Goal: Transaction & Acquisition: Purchase product/service

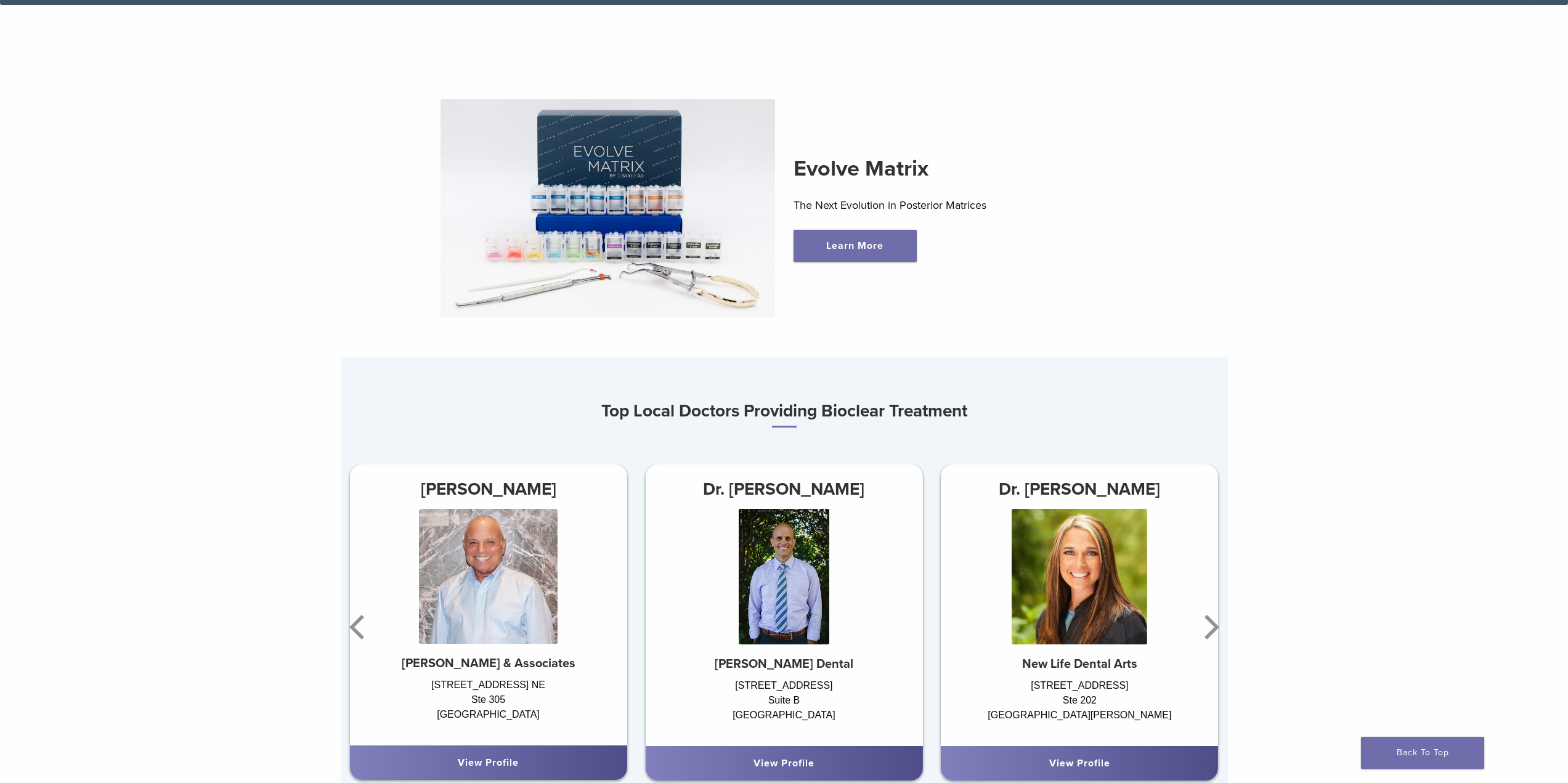
scroll to position [554, 0]
click at [1208, 639] on icon "Next" at bounding box center [1211, 626] width 15 height 24
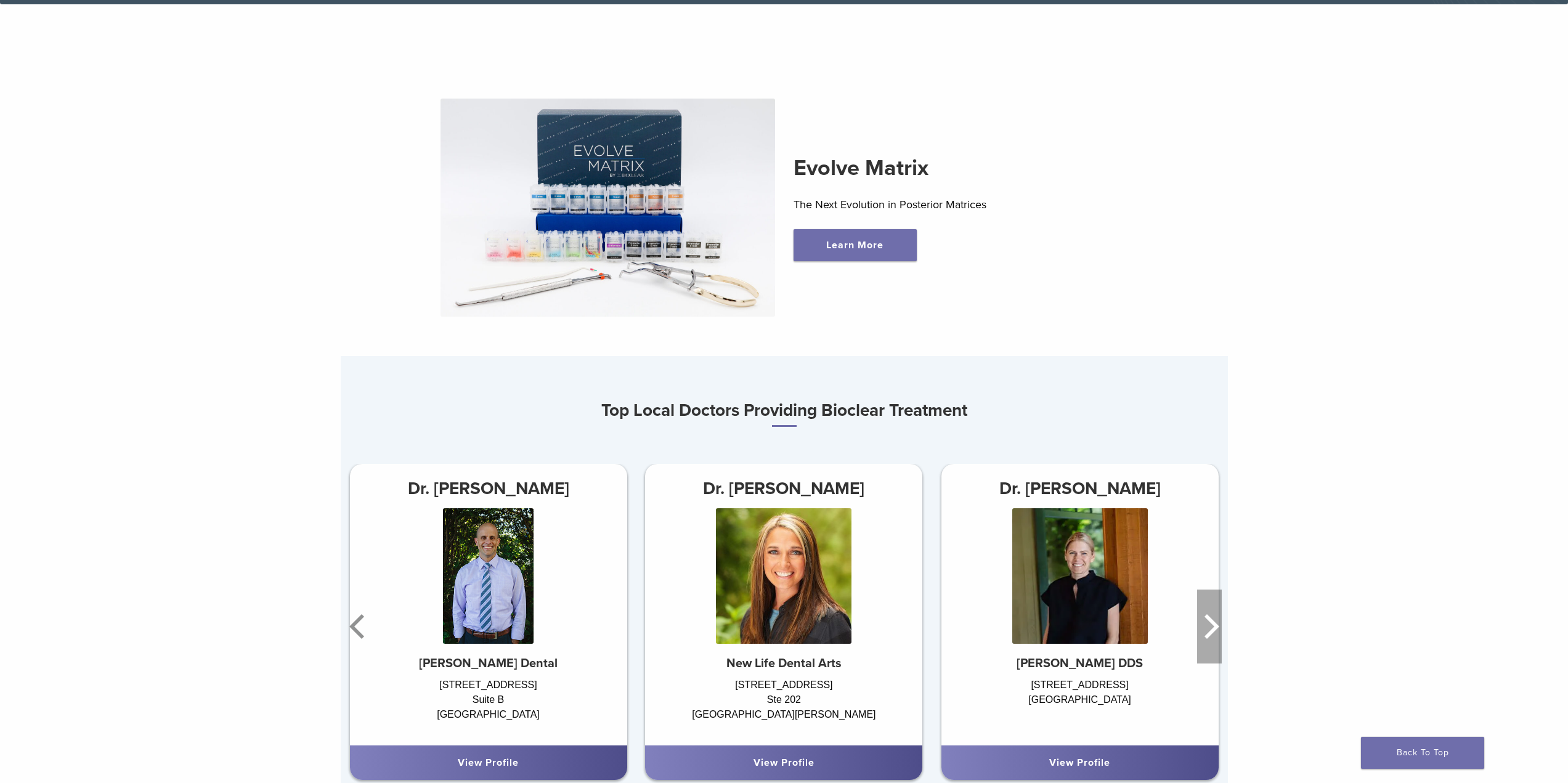
click at [1208, 639] on icon "Next" at bounding box center [1211, 626] width 15 height 24
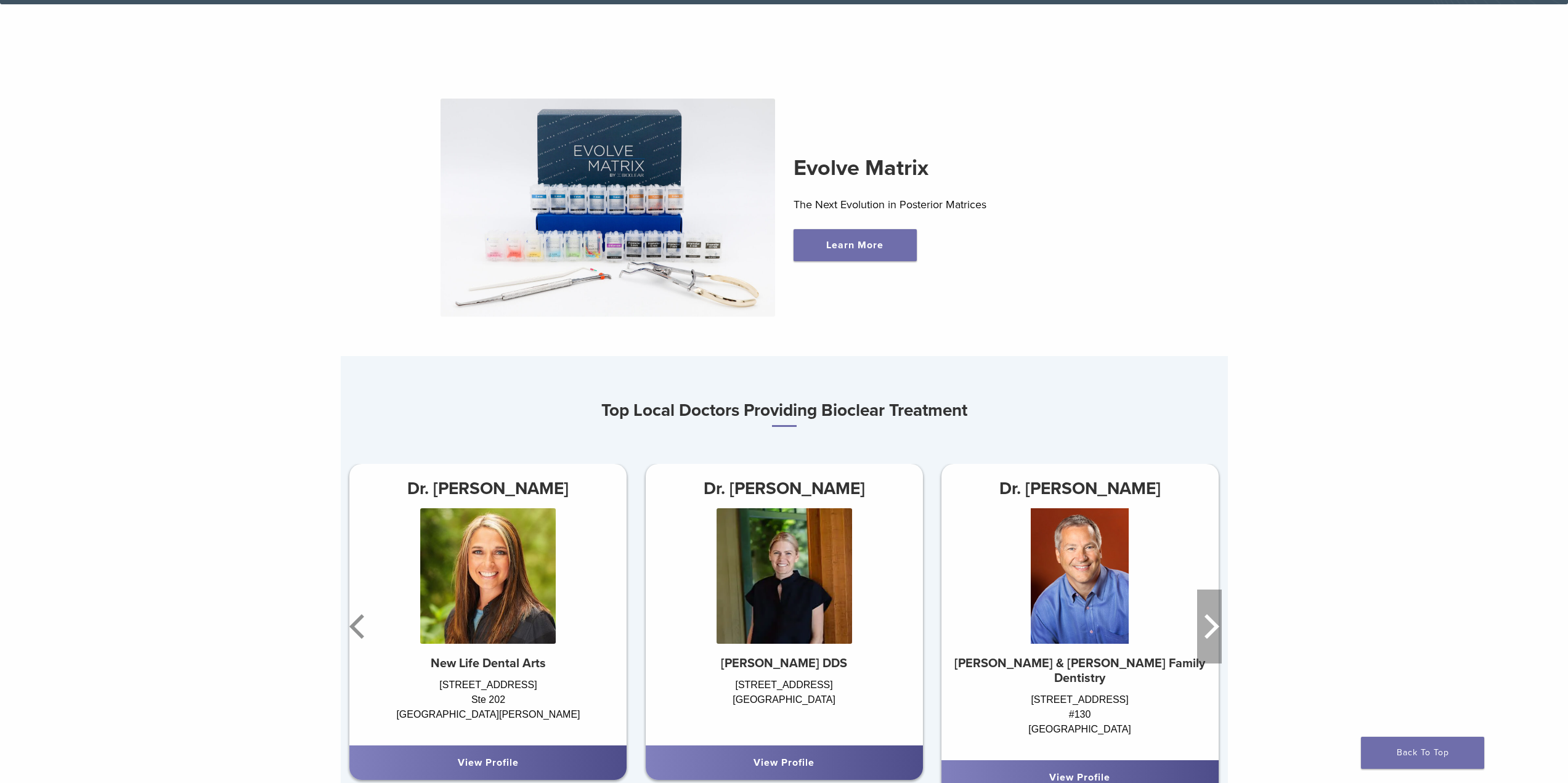
click at [1208, 639] on icon "Next" at bounding box center [1211, 626] width 15 height 24
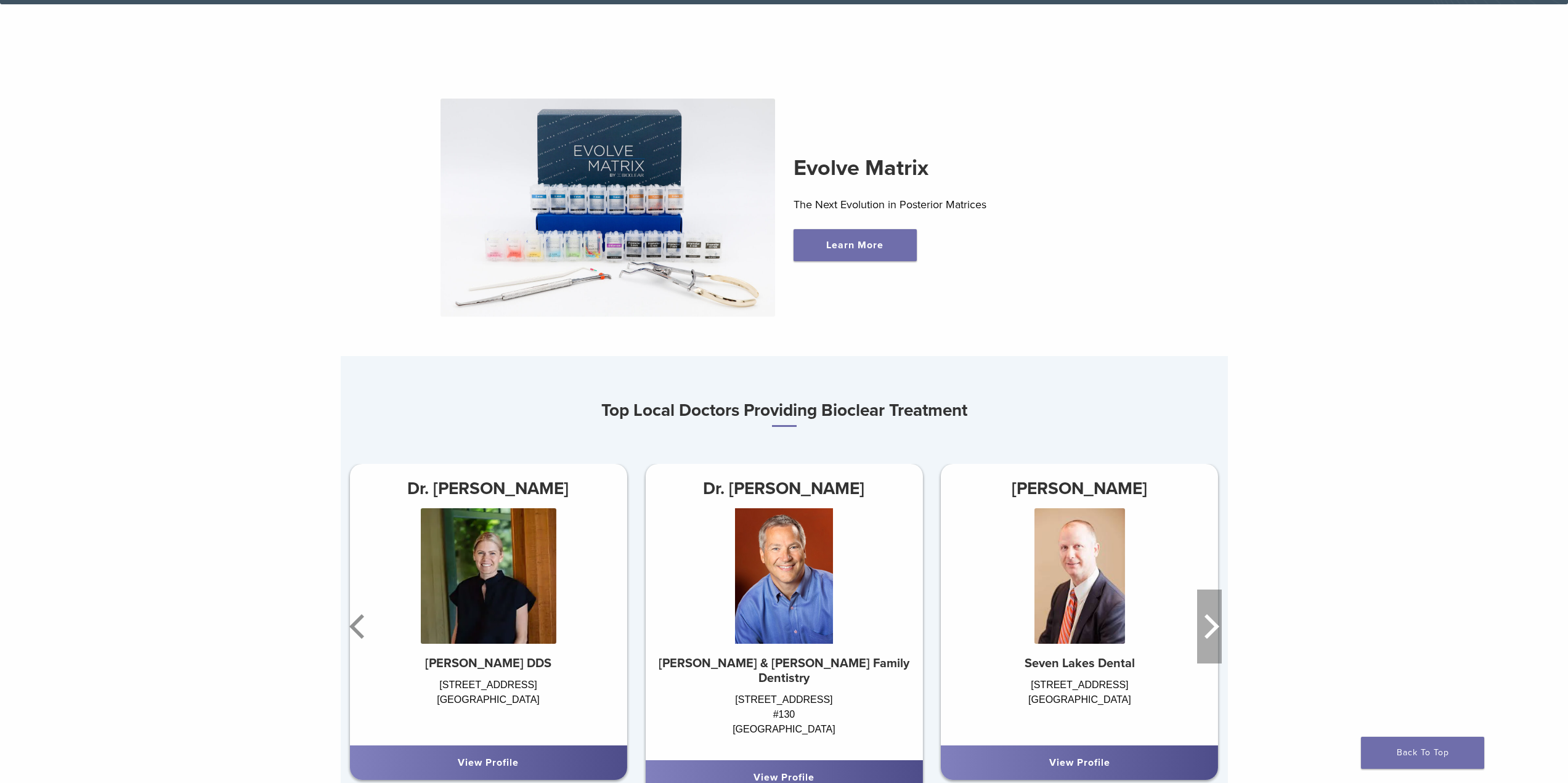
click at [1208, 639] on icon "Next" at bounding box center [1211, 626] width 15 height 24
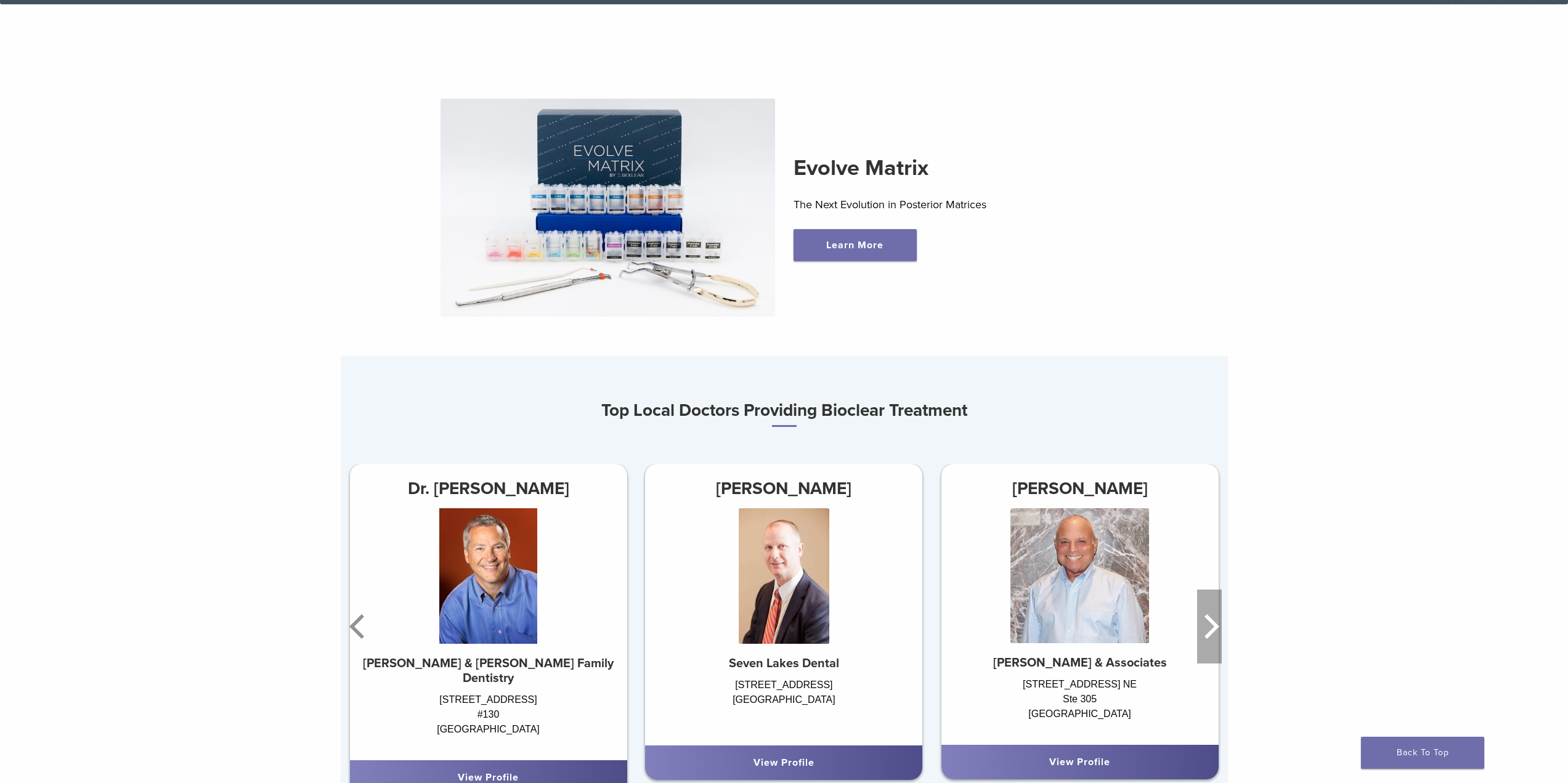
click at [1208, 639] on icon "Next" at bounding box center [1211, 626] width 15 height 24
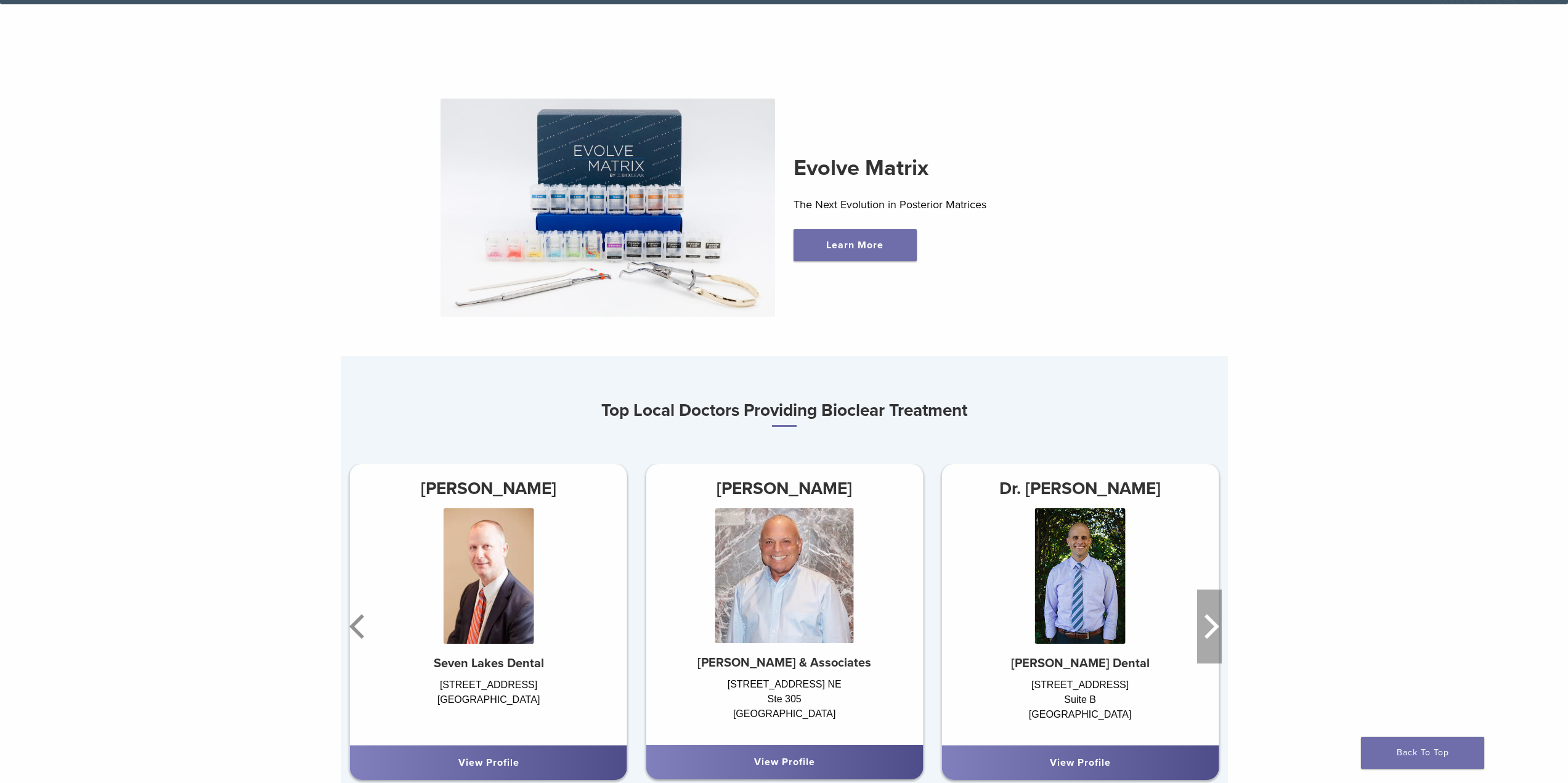
click at [1208, 639] on icon "Next" at bounding box center [1211, 626] width 15 height 24
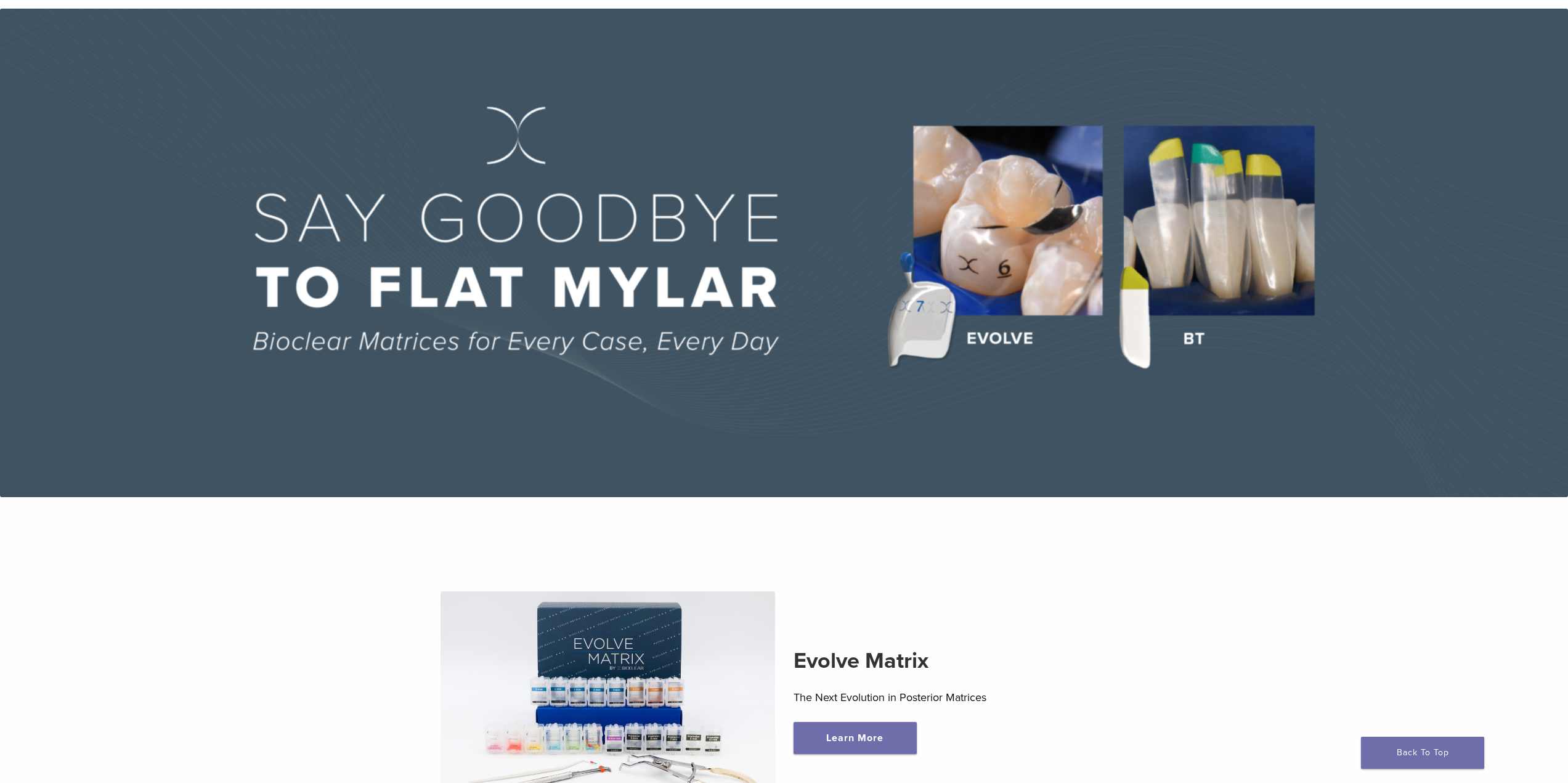
scroll to position [0, 0]
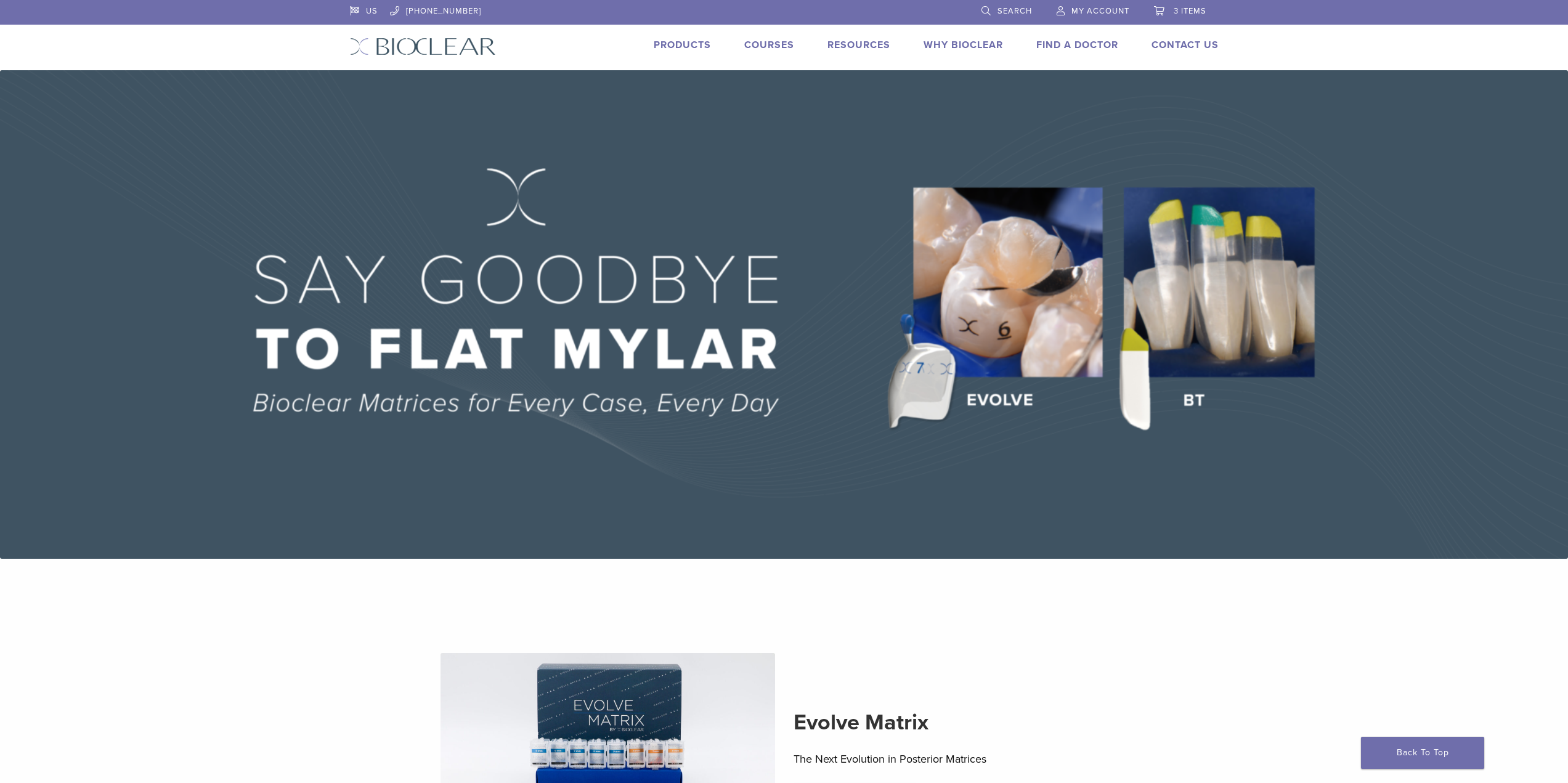
click at [681, 47] on link "Products" at bounding box center [682, 45] width 57 height 13
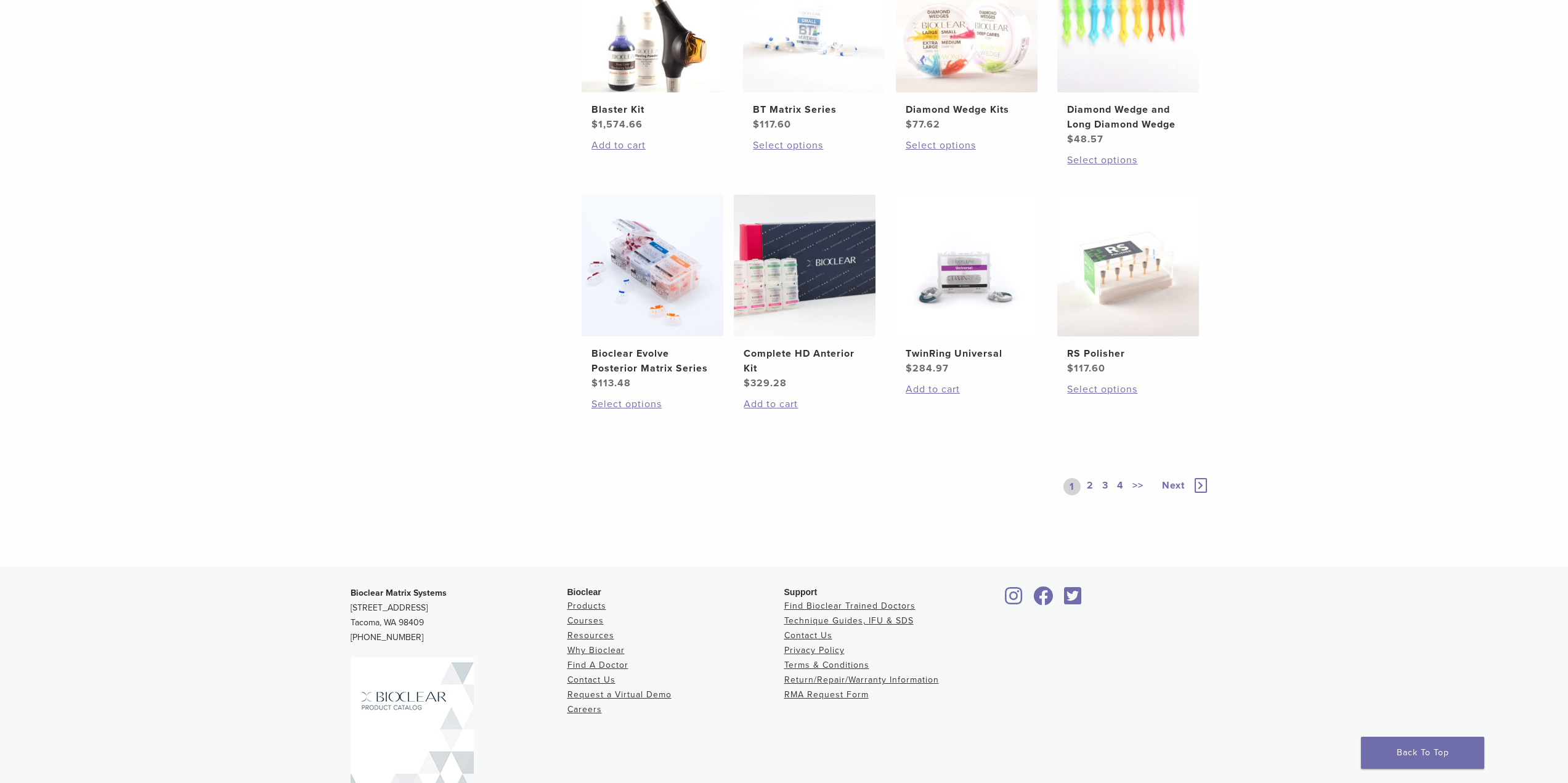
scroll to position [800, 0]
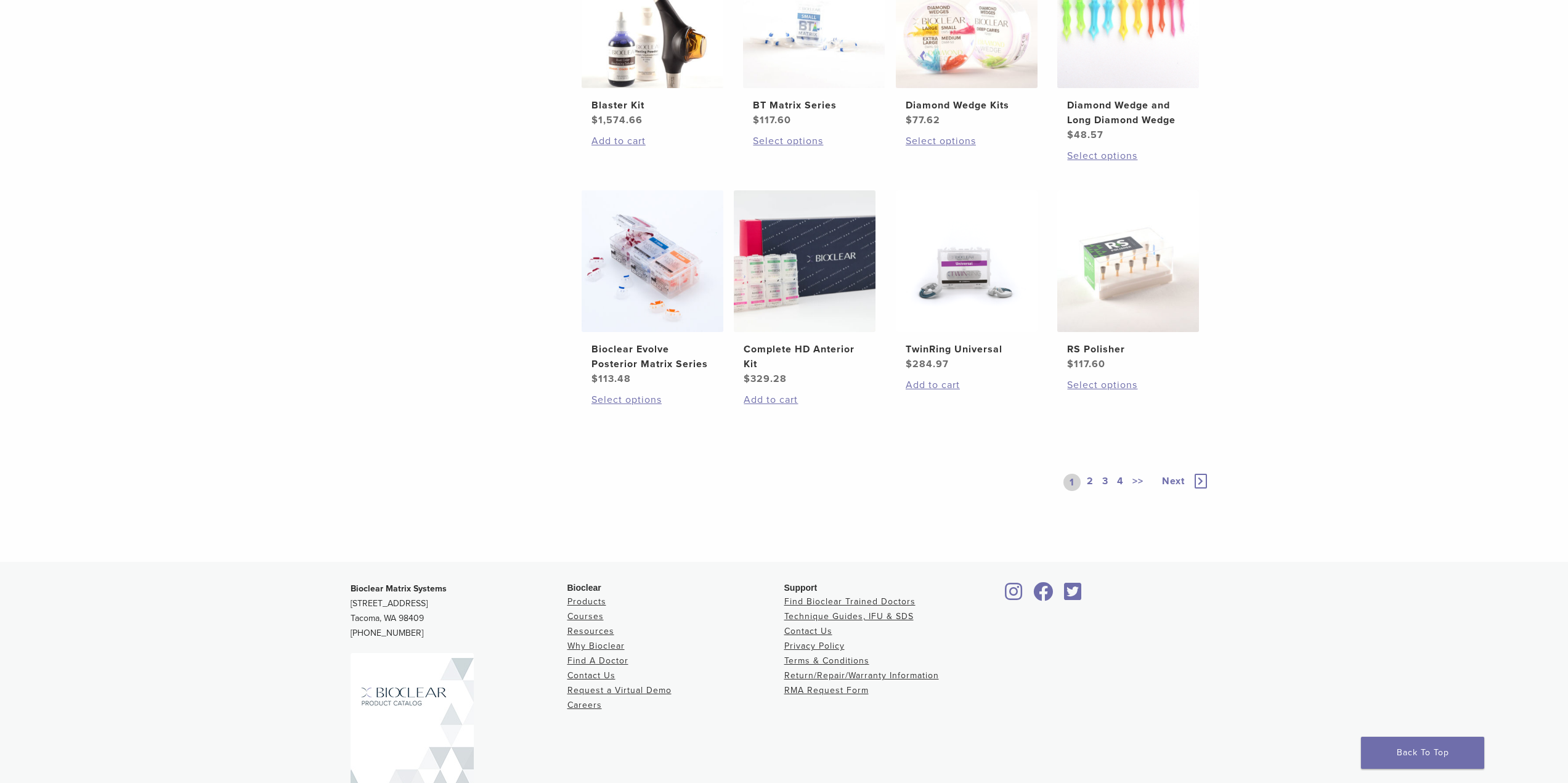
click at [1092, 480] on link "2" at bounding box center [1090, 482] width 12 height 17
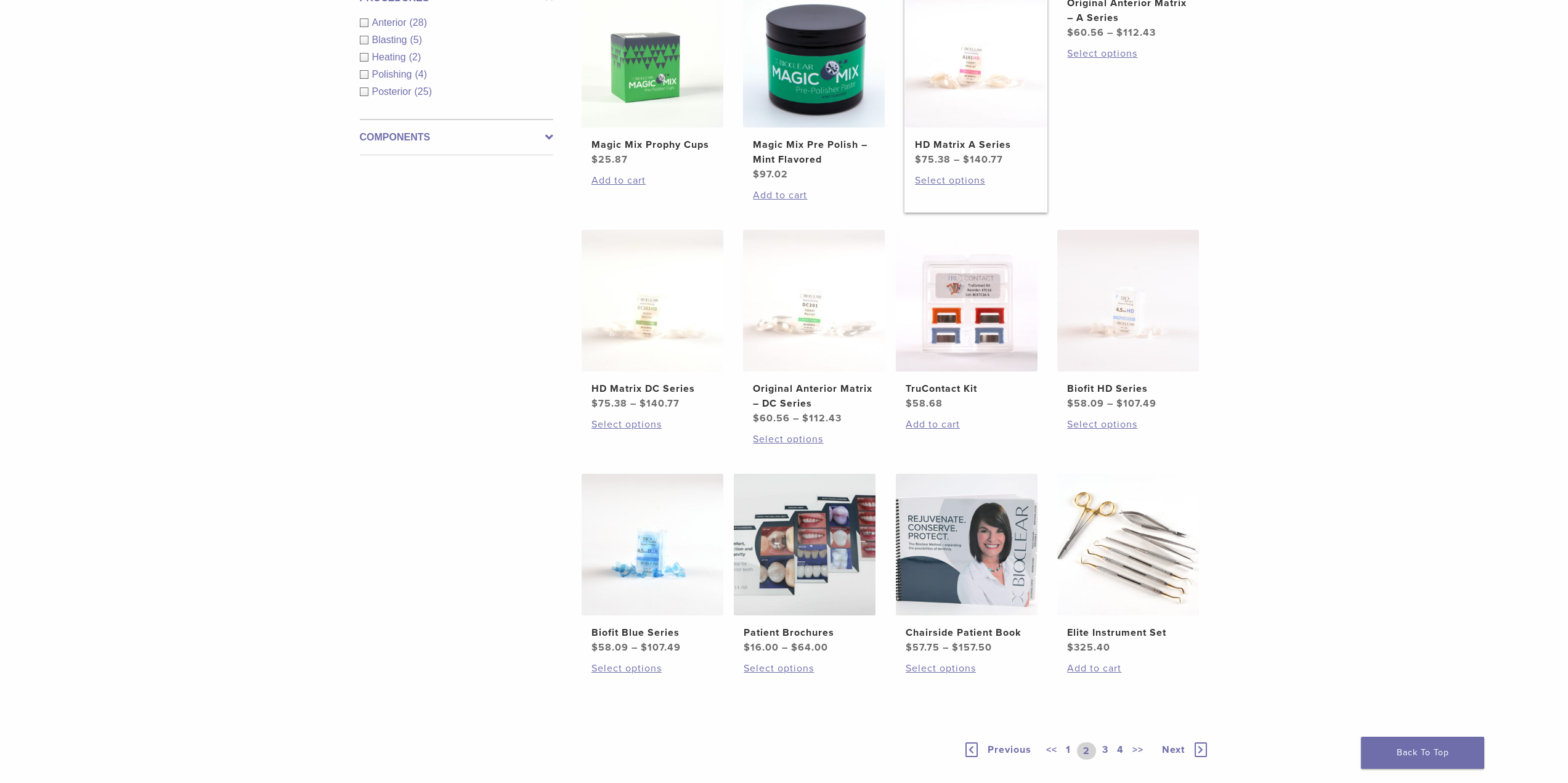
scroll to position [678, 0]
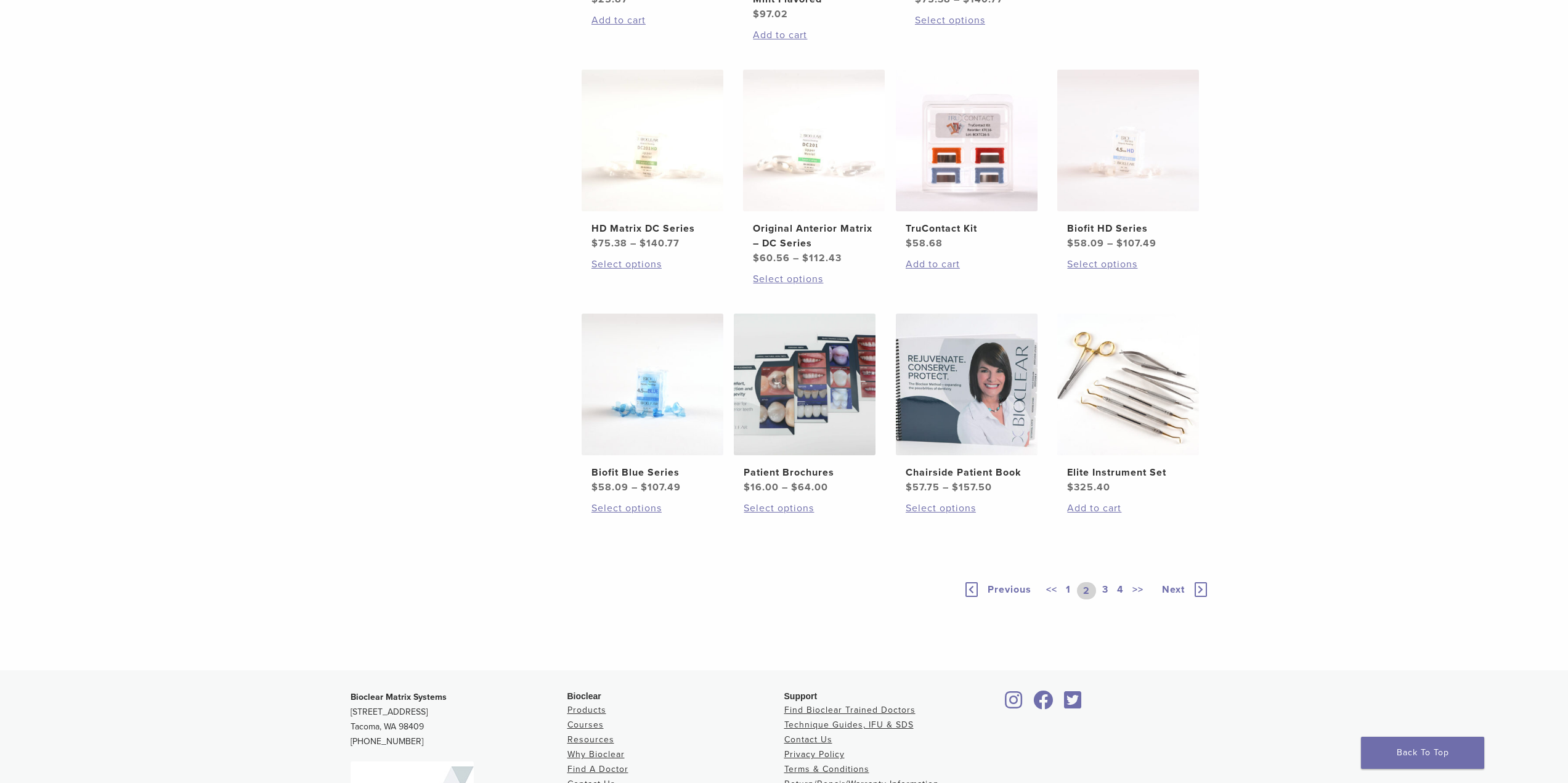
click at [1105, 590] on link "3" at bounding box center [1105, 590] width 11 height 17
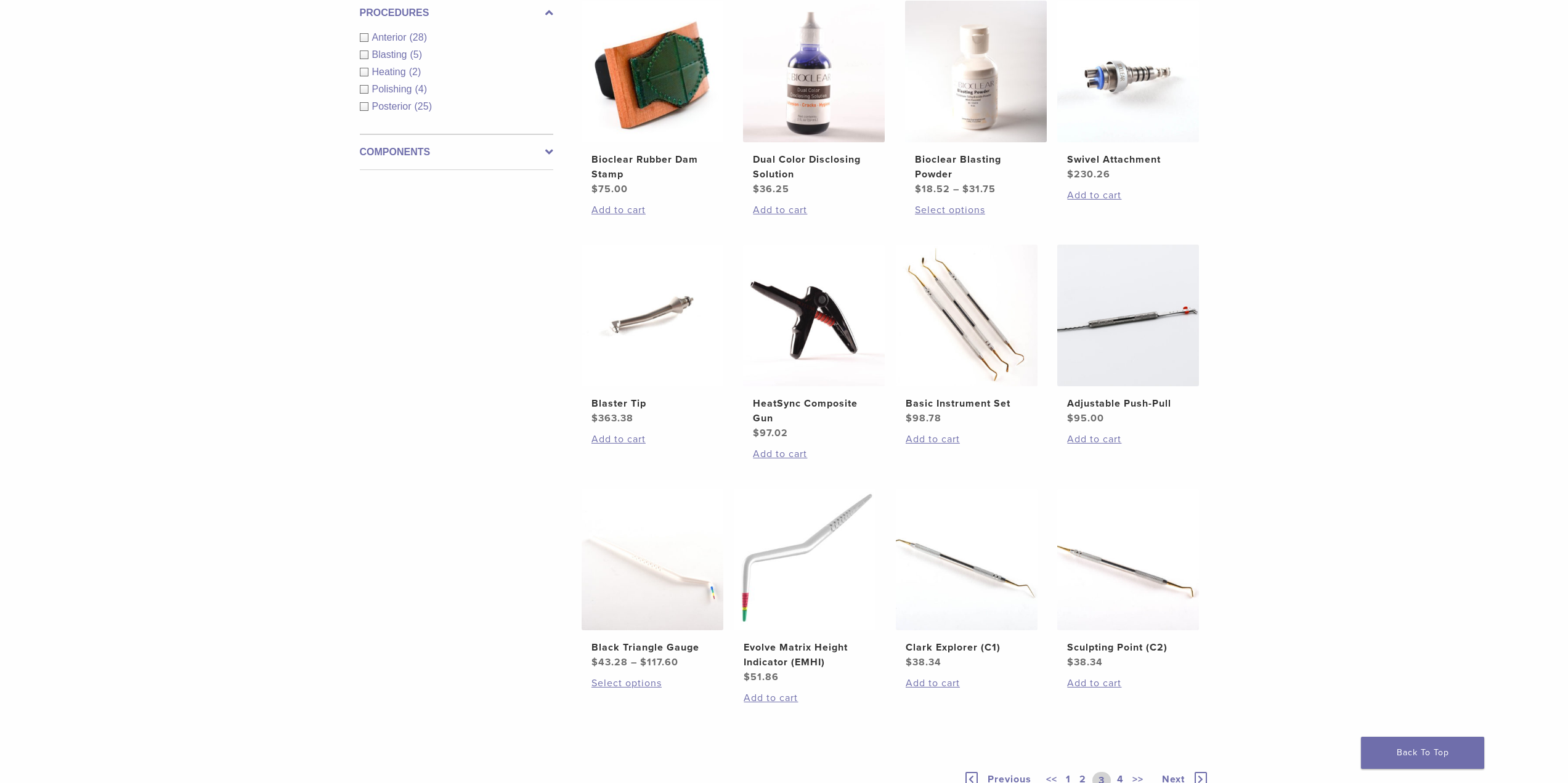
scroll to position [678, 0]
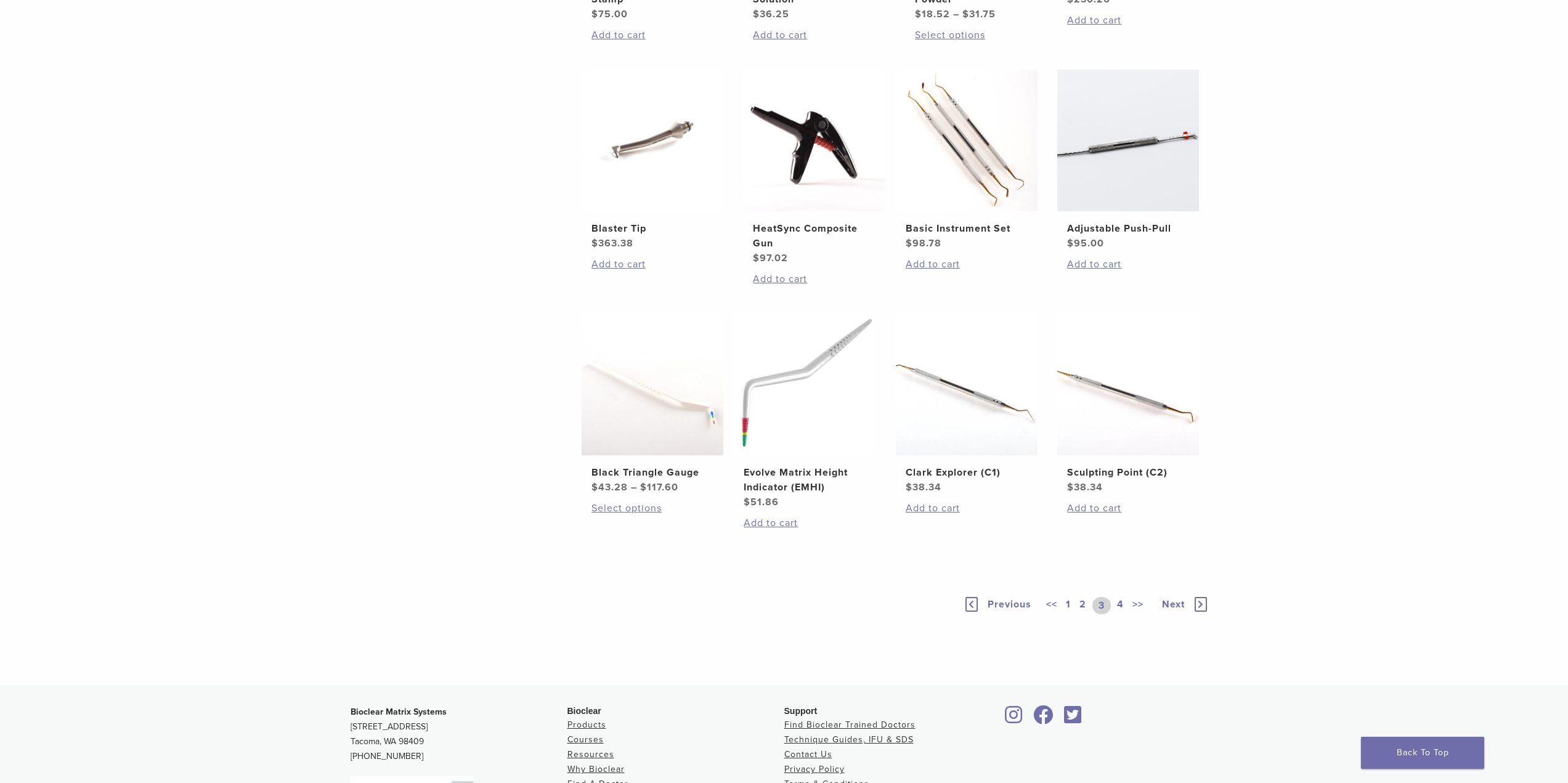
click at [1118, 602] on link "4" at bounding box center [1120, 605] width 12 height 17
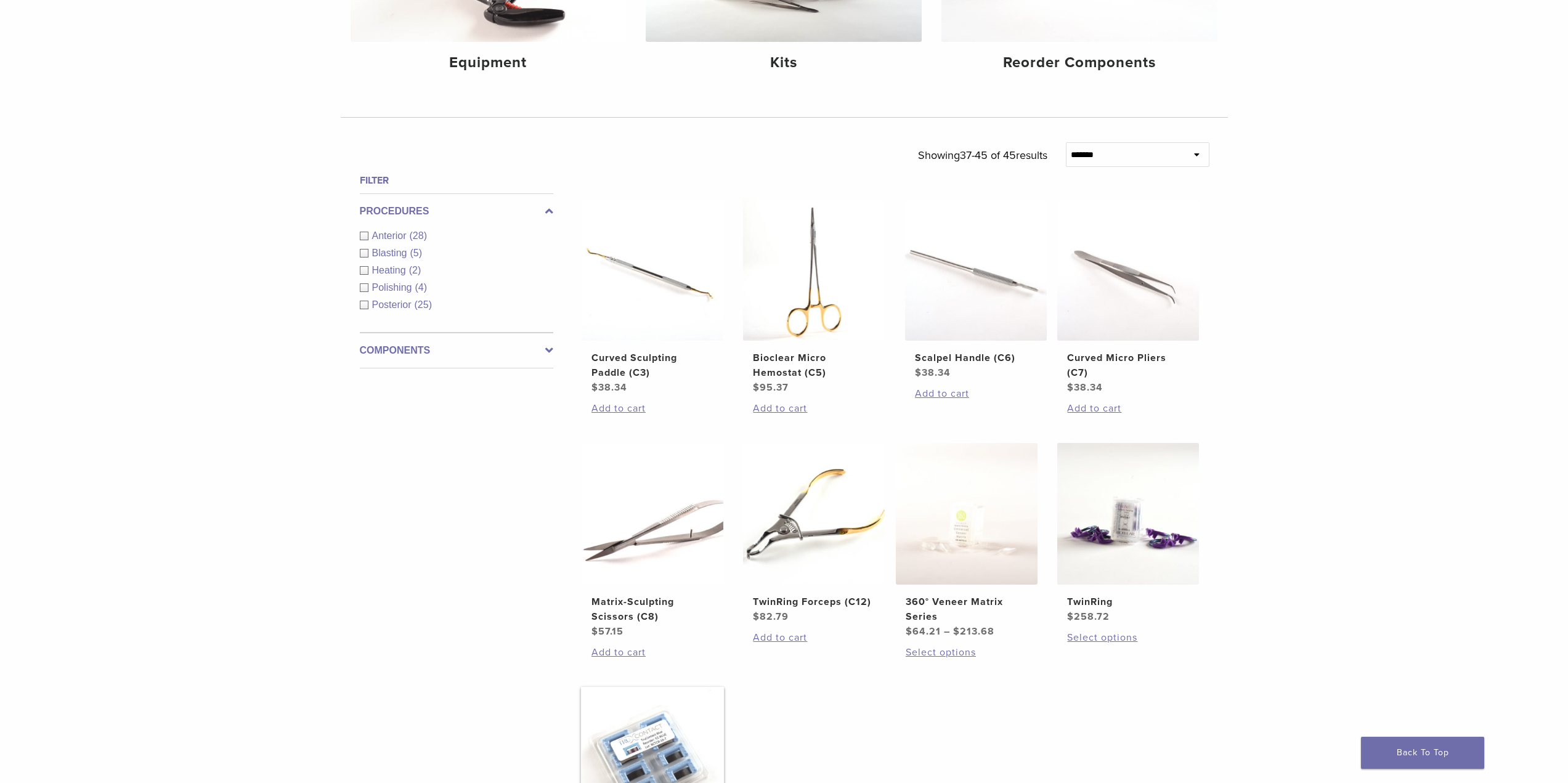
scroll to position [246, 0]
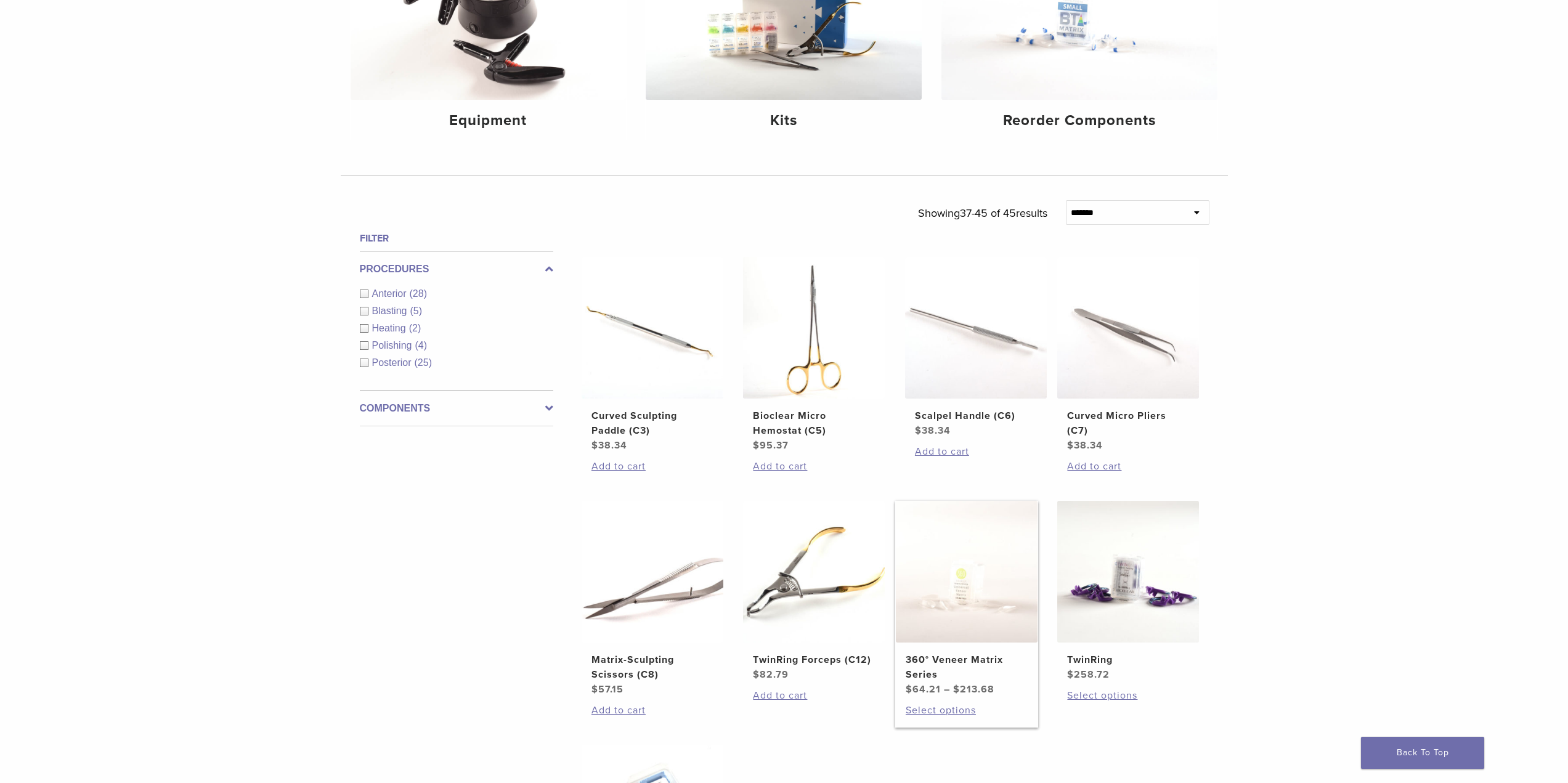
click at [940, 613] on img at bounding box center [966, 571] width 142 height 142
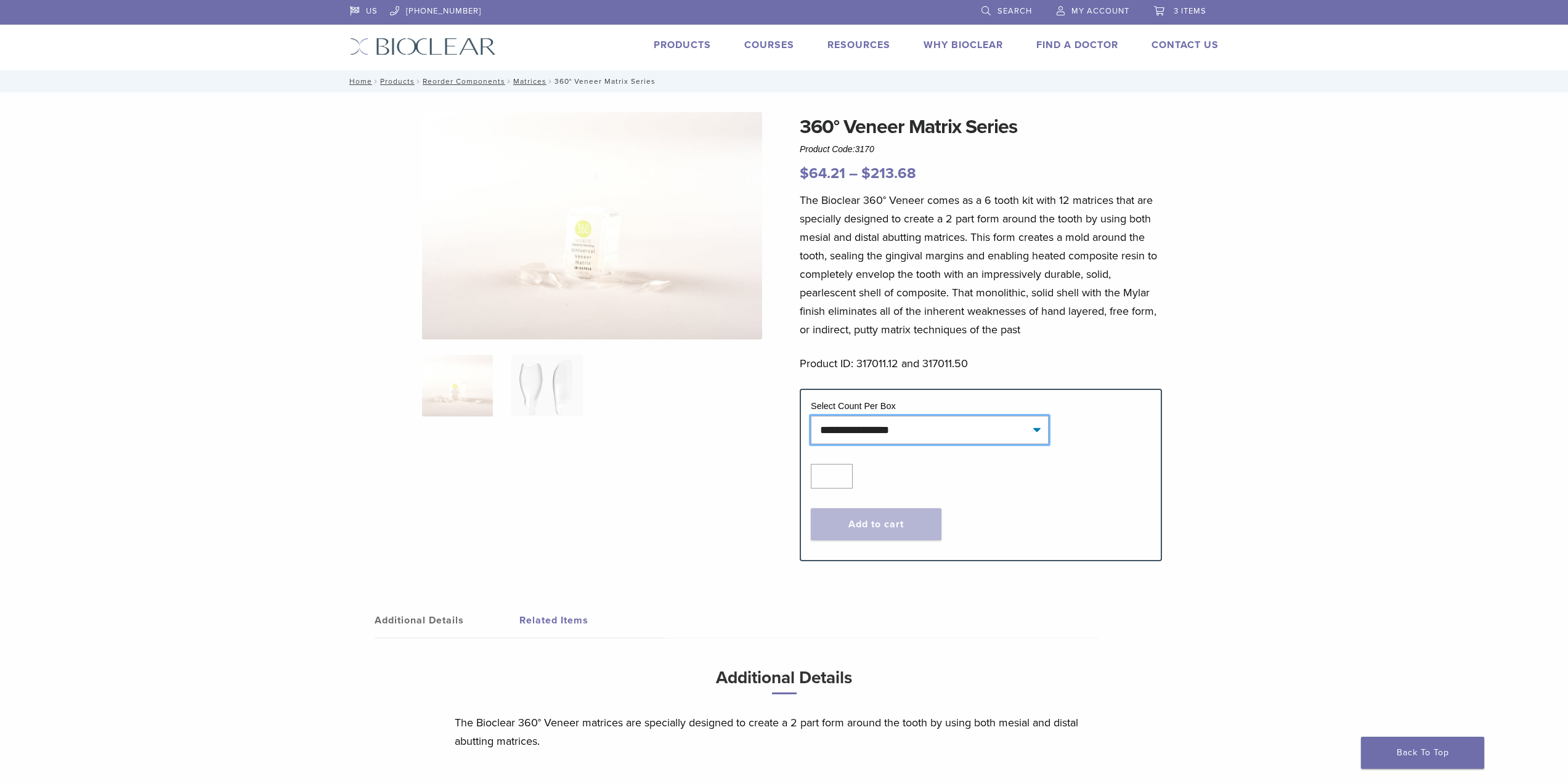
click at [894, 434] on select "**********" at bounding box center [929, 430] width 238 height 29
click at [811, 416] on select "**********" at bounding box center [929, 430] width 238 height 29
select select "*****"
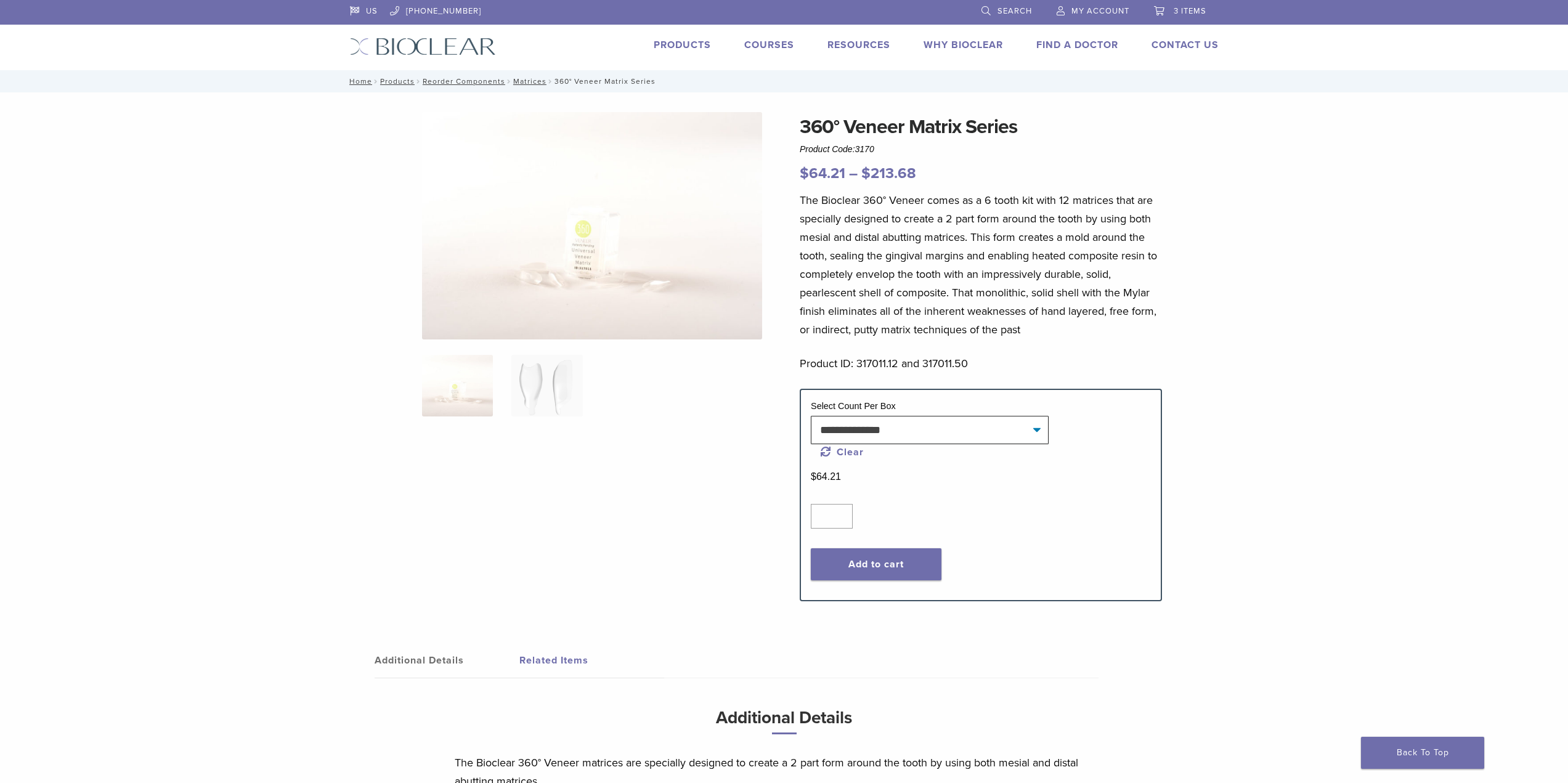
click at [509, 392] on ol at bounding box center [592, 393] width 359 height 77
click at [537, 394] on img at bounding box center [546, 385] width 71 height 61
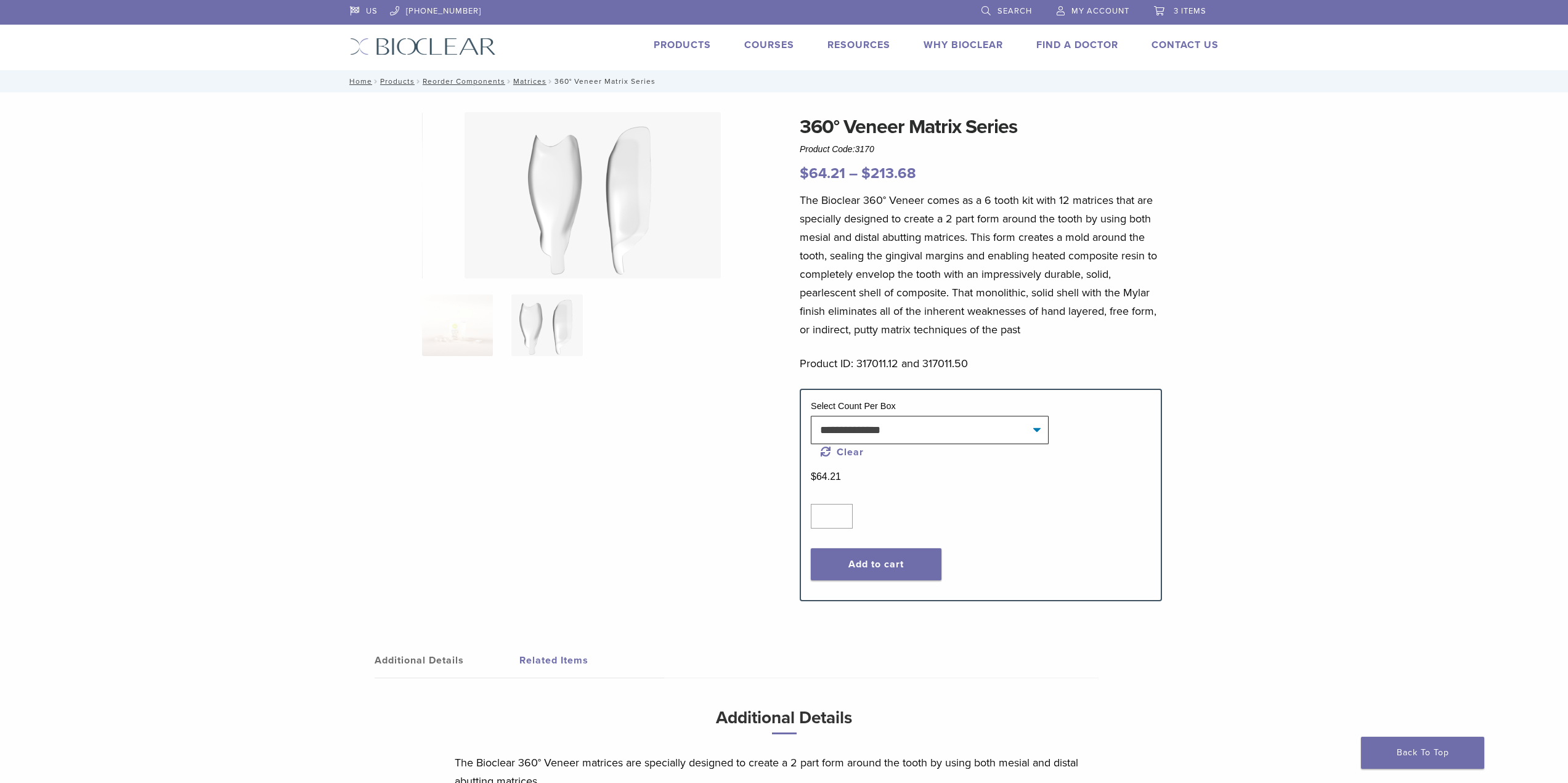
drag, startPoint x: 907, startPoint y: 566, endPoint x: 836, endPoint y: 632, distance: 96.9
click at [836, 632] on div "360° Veneer Matrix Series Product Code: 3170 $ 64.21 – $ 213.68 Price range: $6…" at bounding box center [784, 474] width 887 height 763
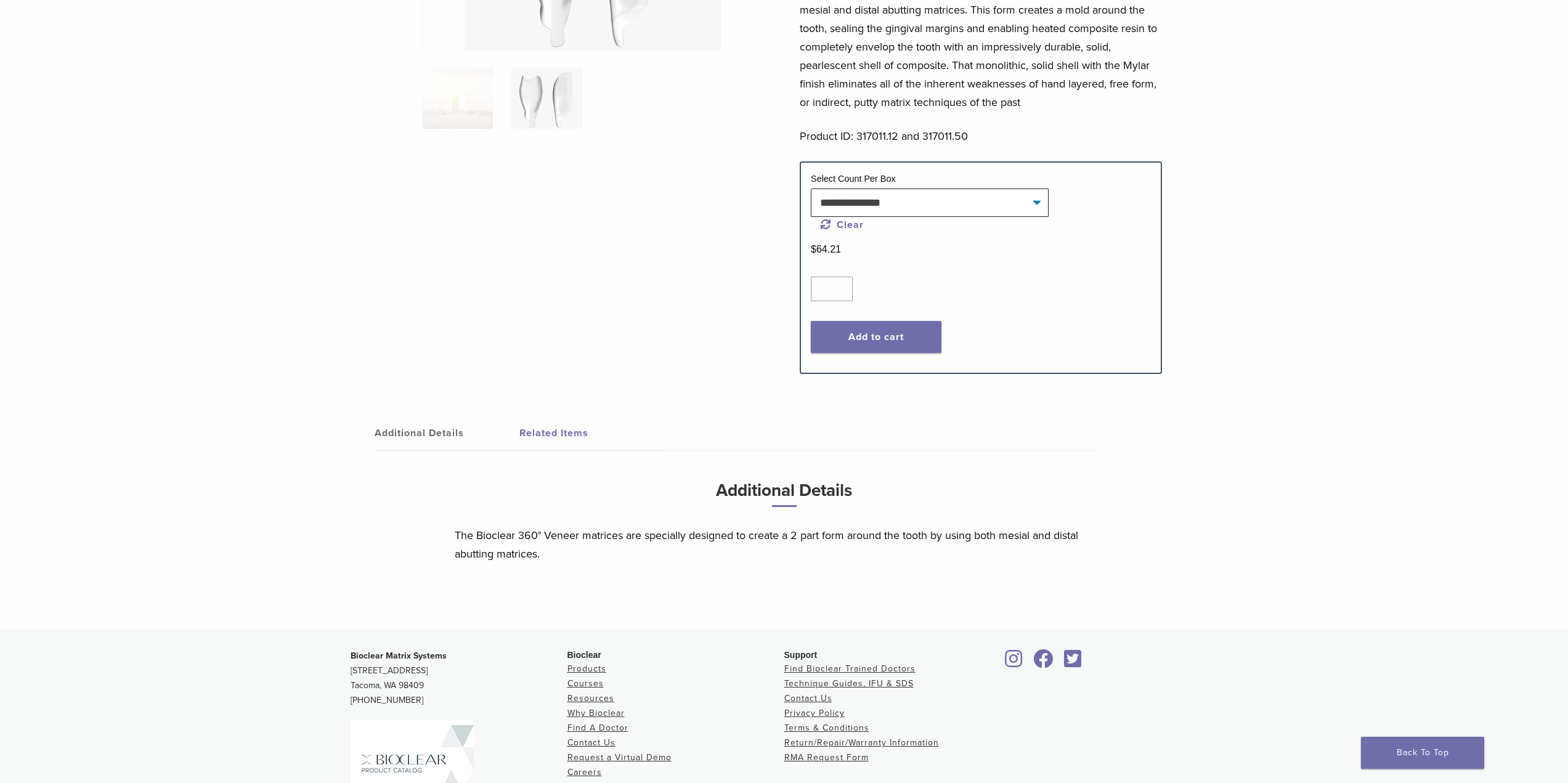
scroll to position [246, 0]
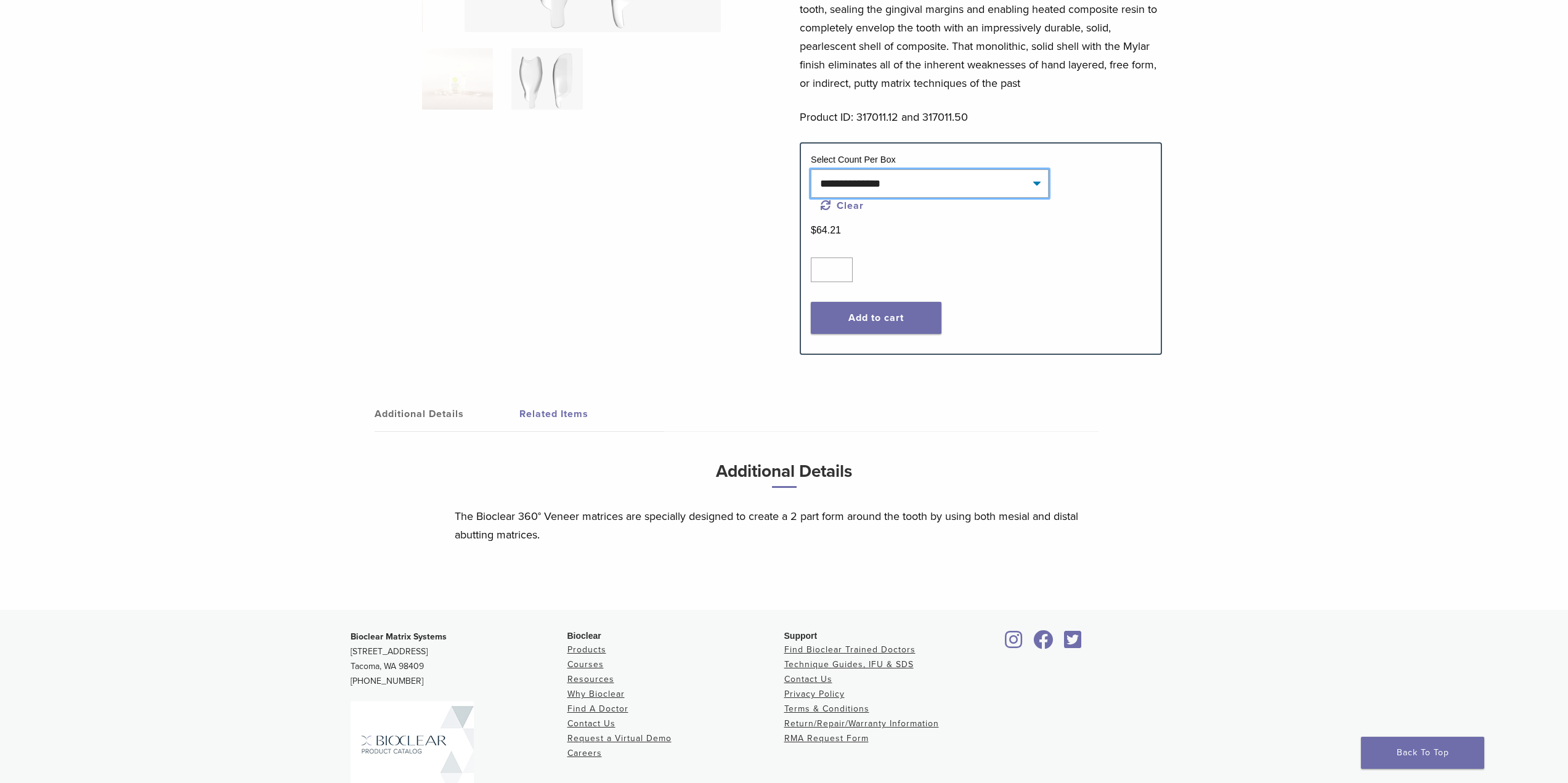
click at [879, 188] on select "**********" at bounding box center [929, 184] width 238 height 29
click at [811, 170] on select "**********" at bounding box center [929, 184] width 238 height 29
click at [883, 313] on button "Add to cart" at bounding box center [875, 318] width 131 height 32
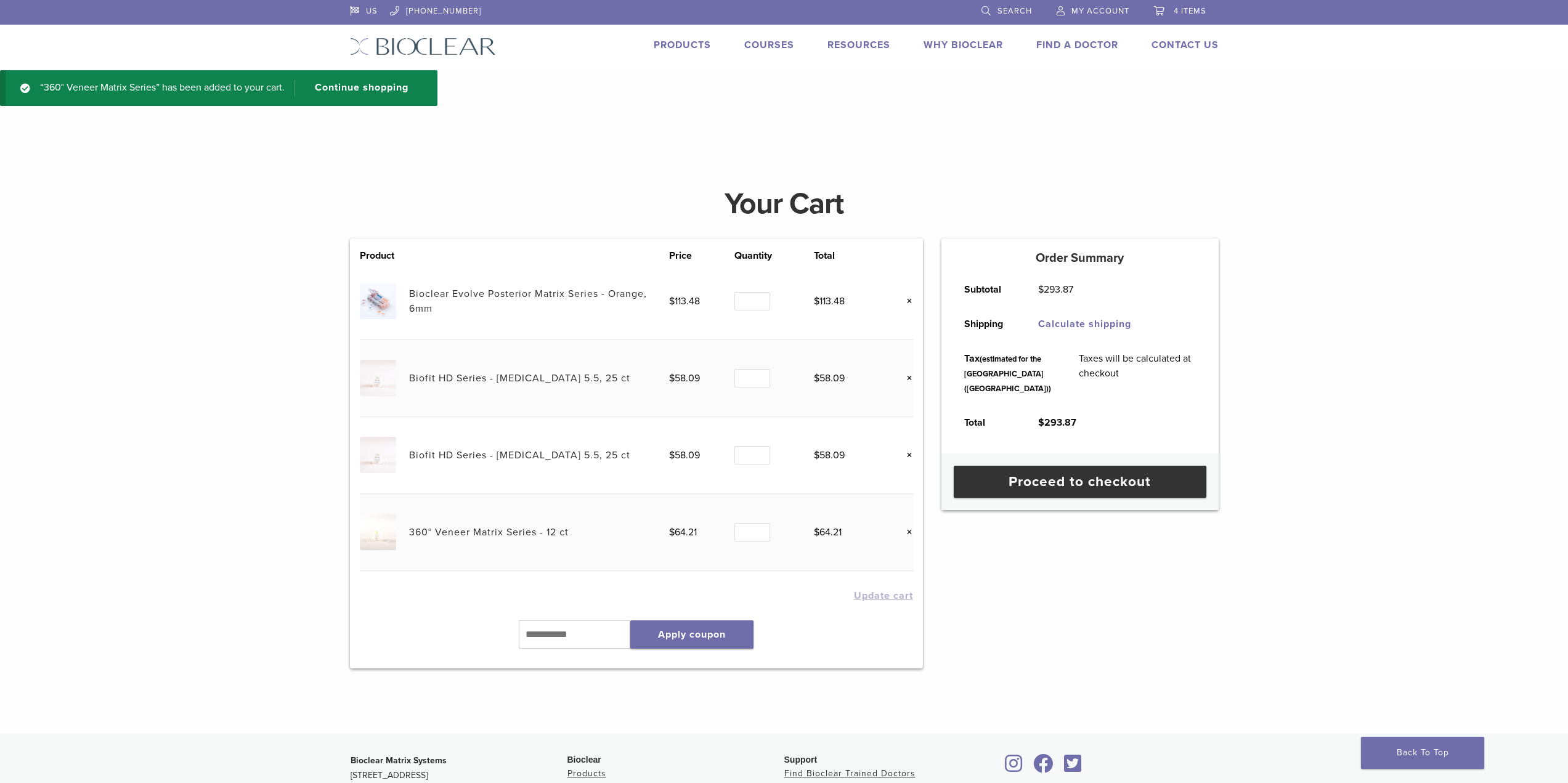
click at [908, 449] on link "×" at bounding box center [905, 455] width 16 height 16
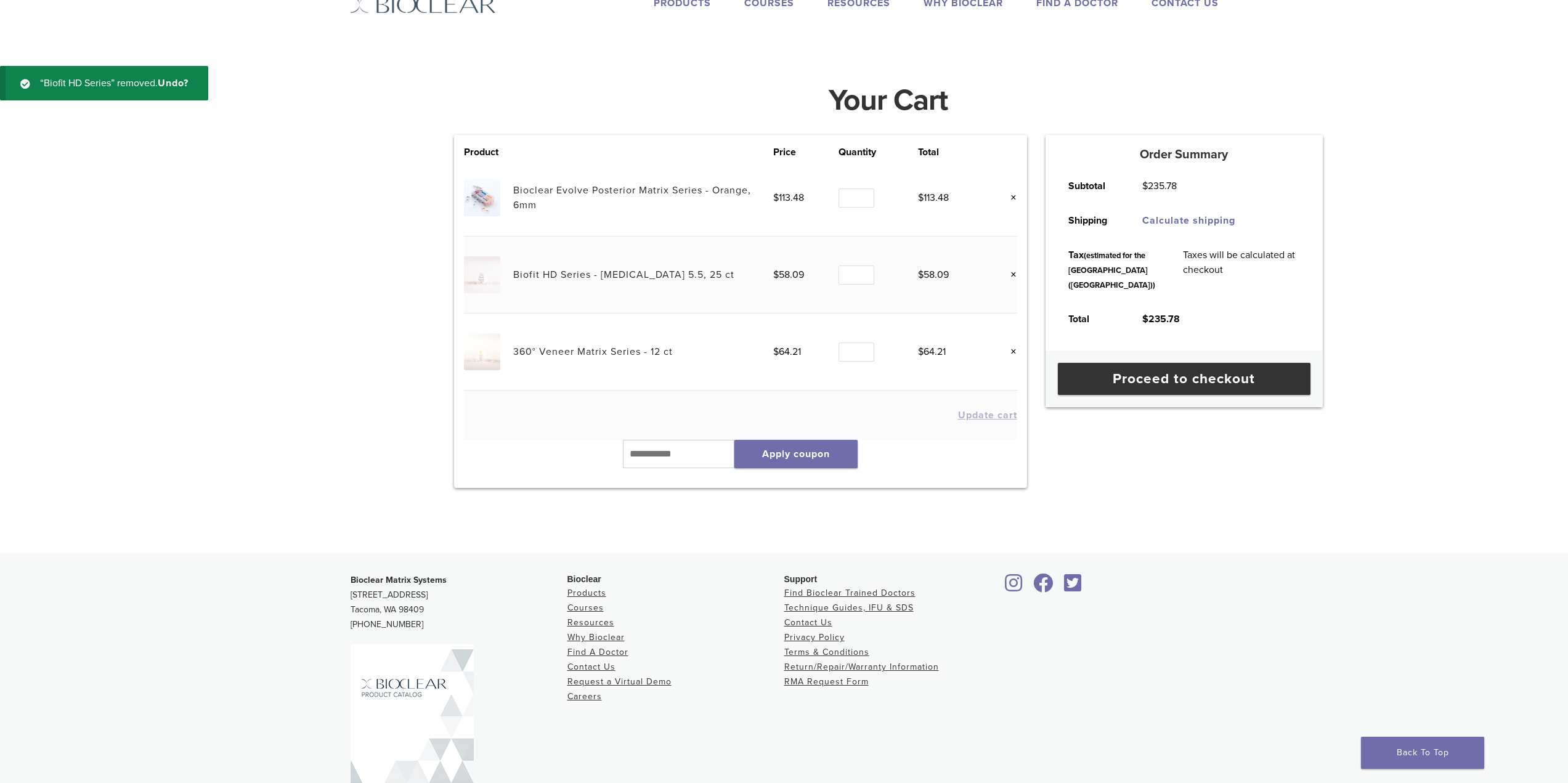
scroll to position [46, 0]
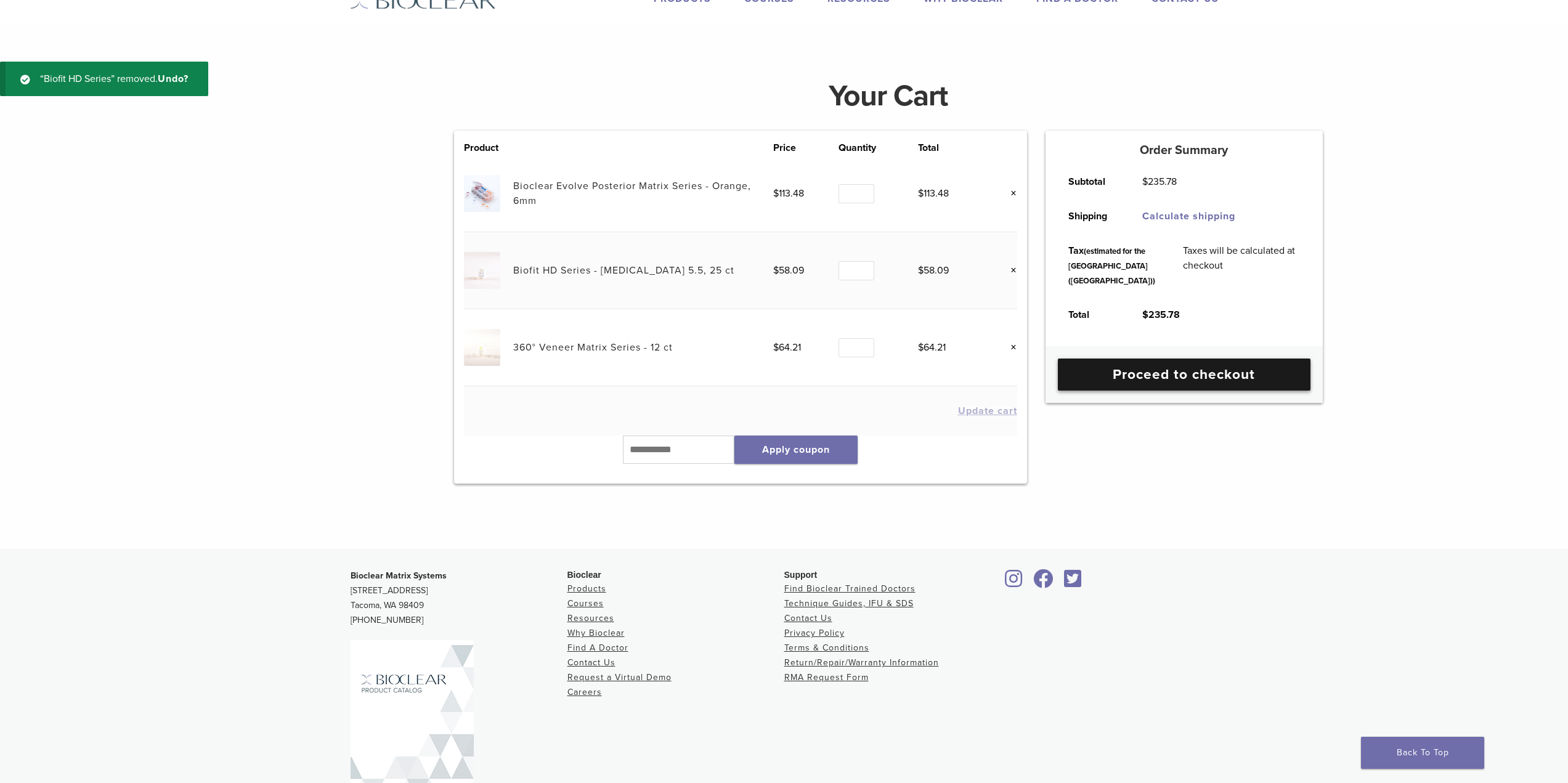
click at [1116, 391] on link "Proceed to checkout" at bounding box center [1184, 375] width 253 height 32
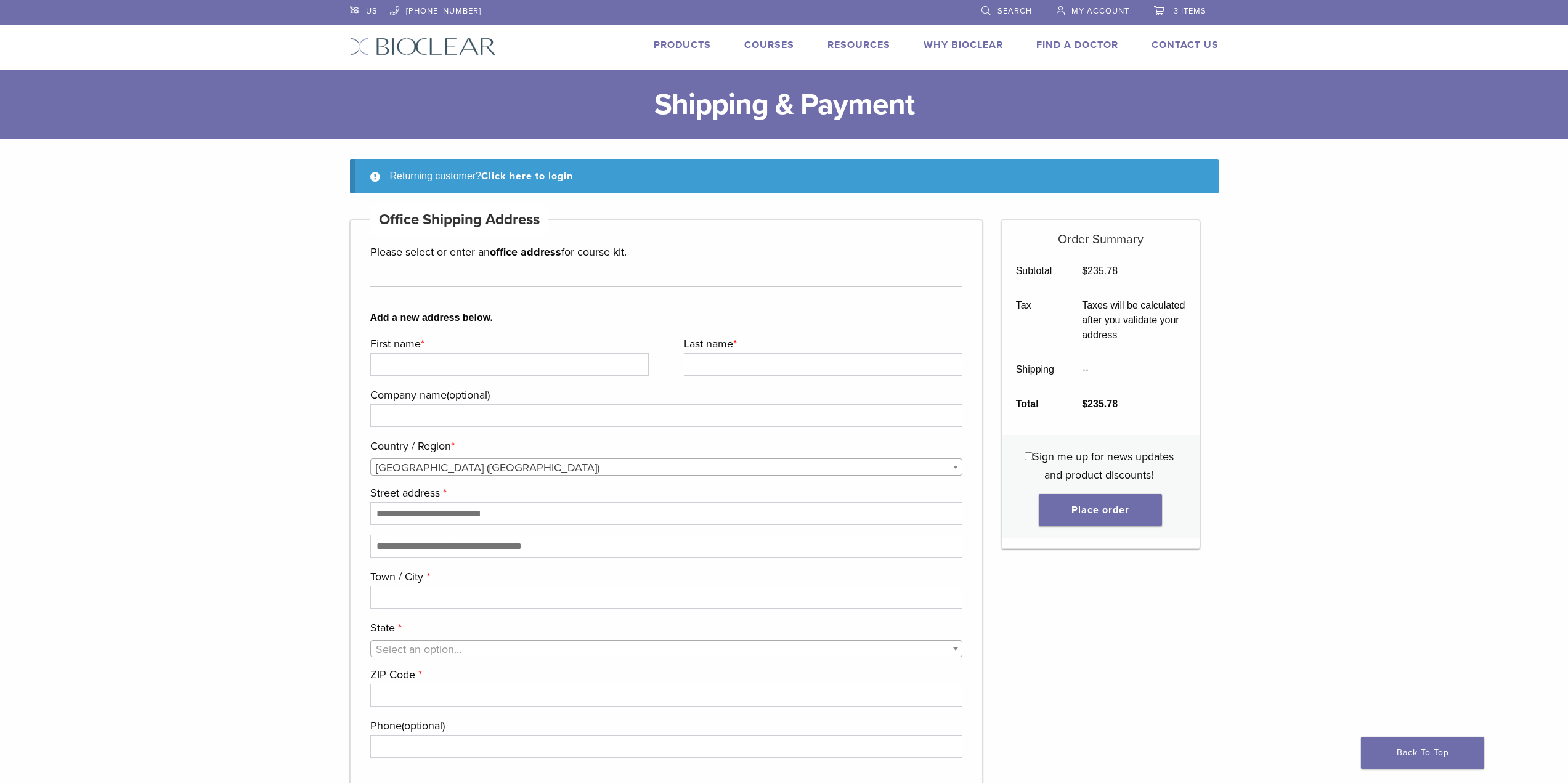
click at [1107, 4] on link "My Account" at bounding box center [1093, 9] width 73 height 18
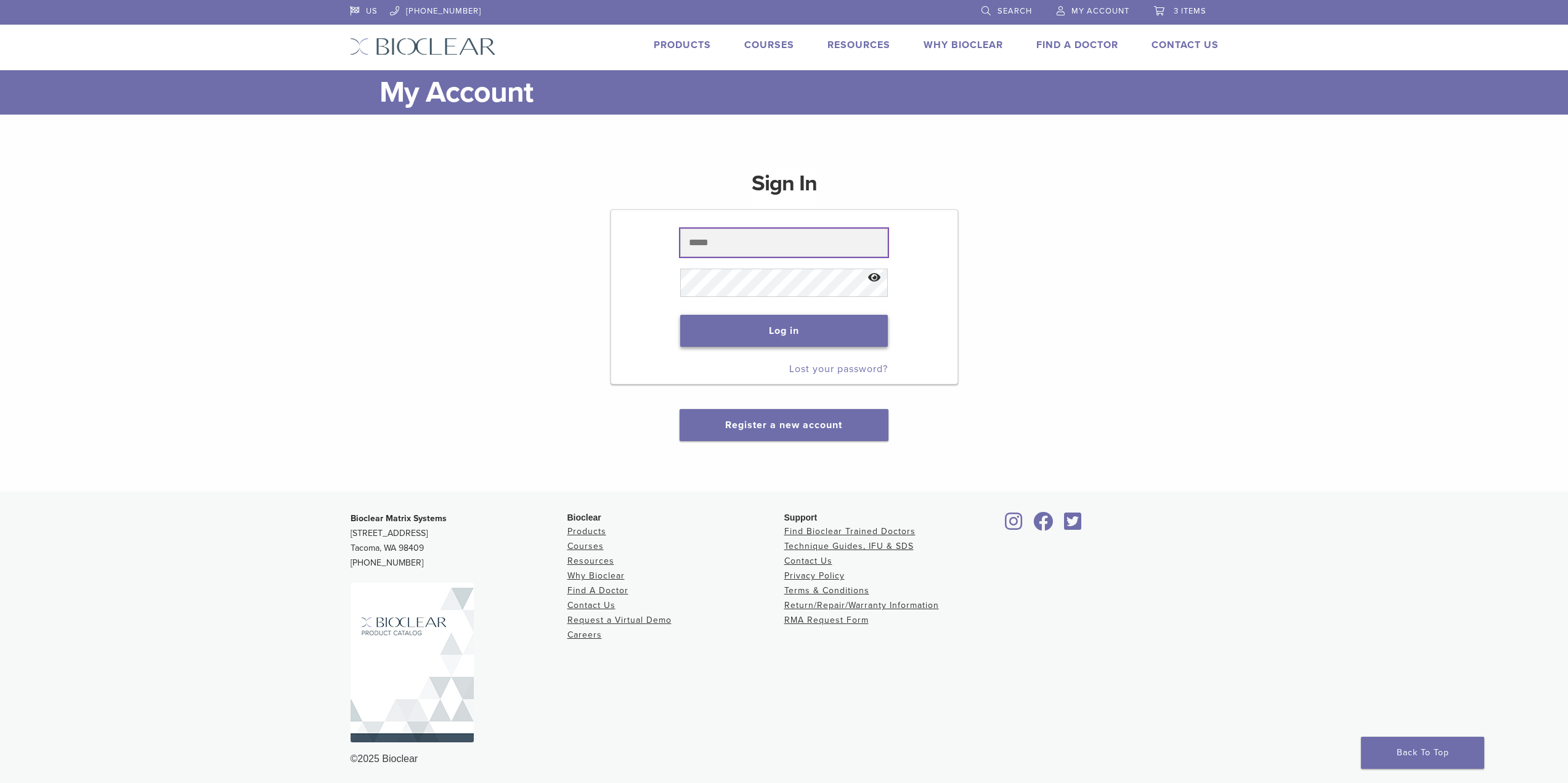
type input "**********"
click at [781, 334] on button "Log in" at bounding box center [783, 331] width 207 height 32
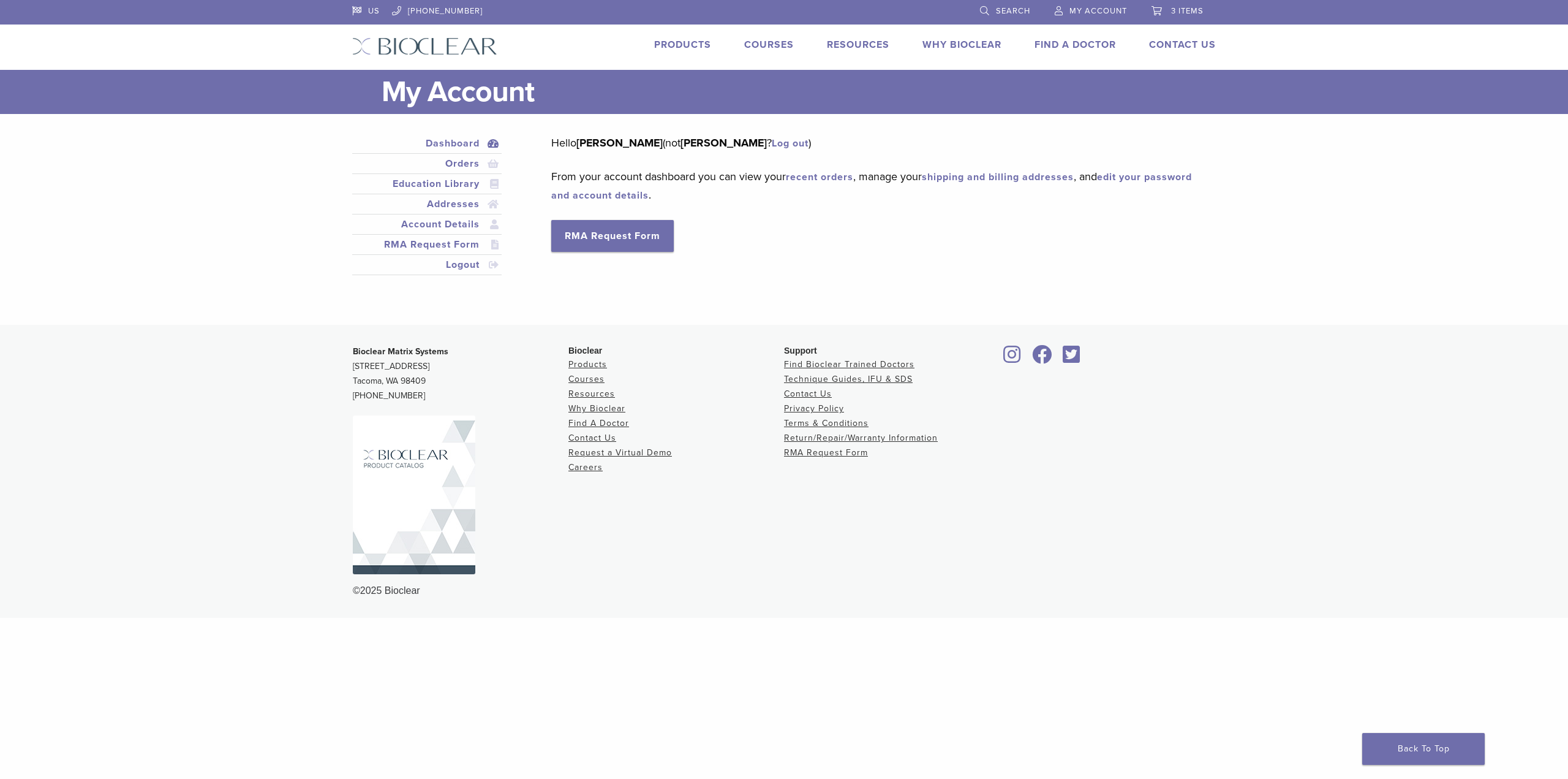
click at [1172, 9] on span "3 items" at bounding box center [1187, 11] width 33 height 10
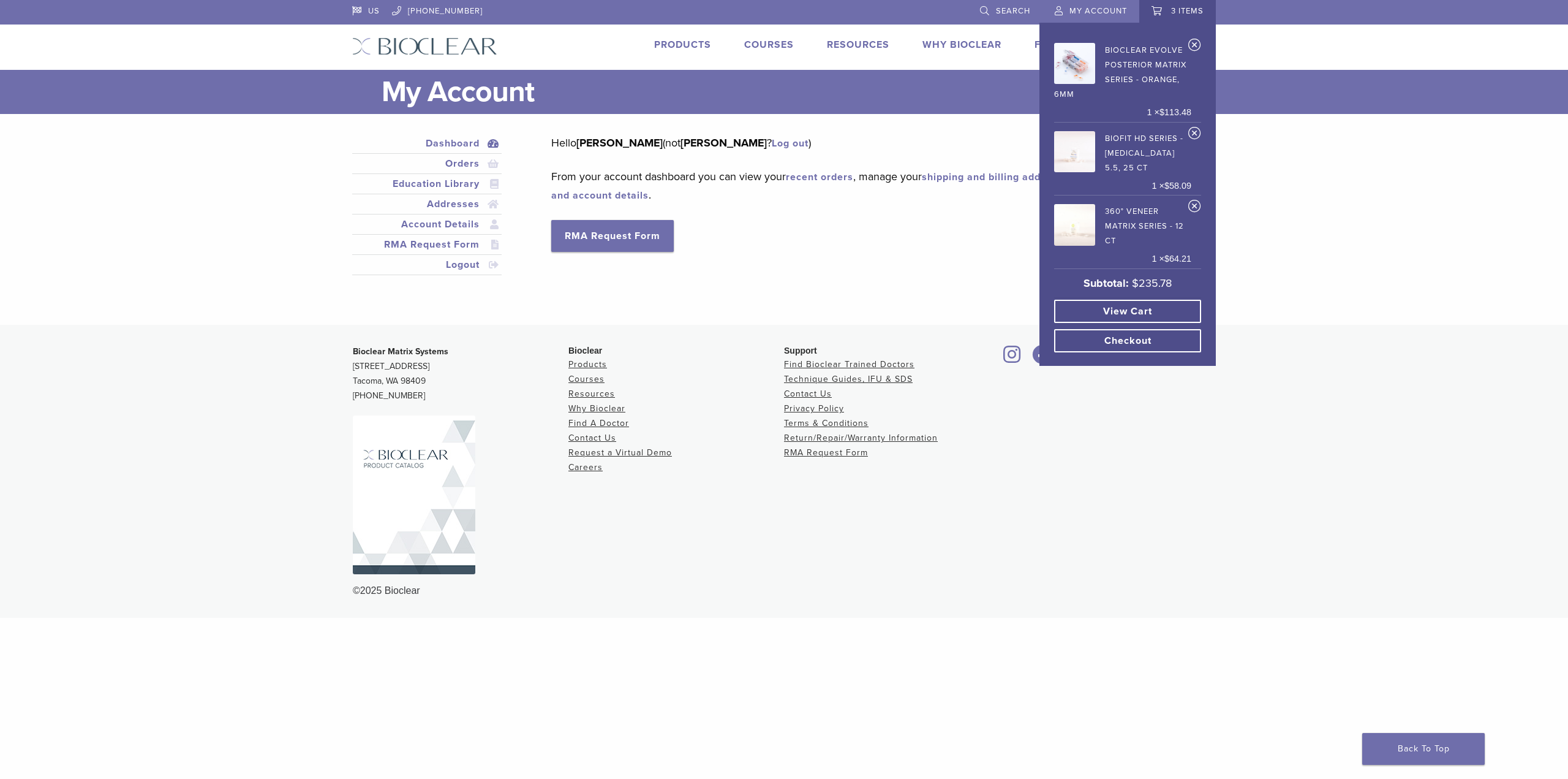
click at [1141, 333] on link "Checkout" at bounding box center [1128, 341] width 147 height 24
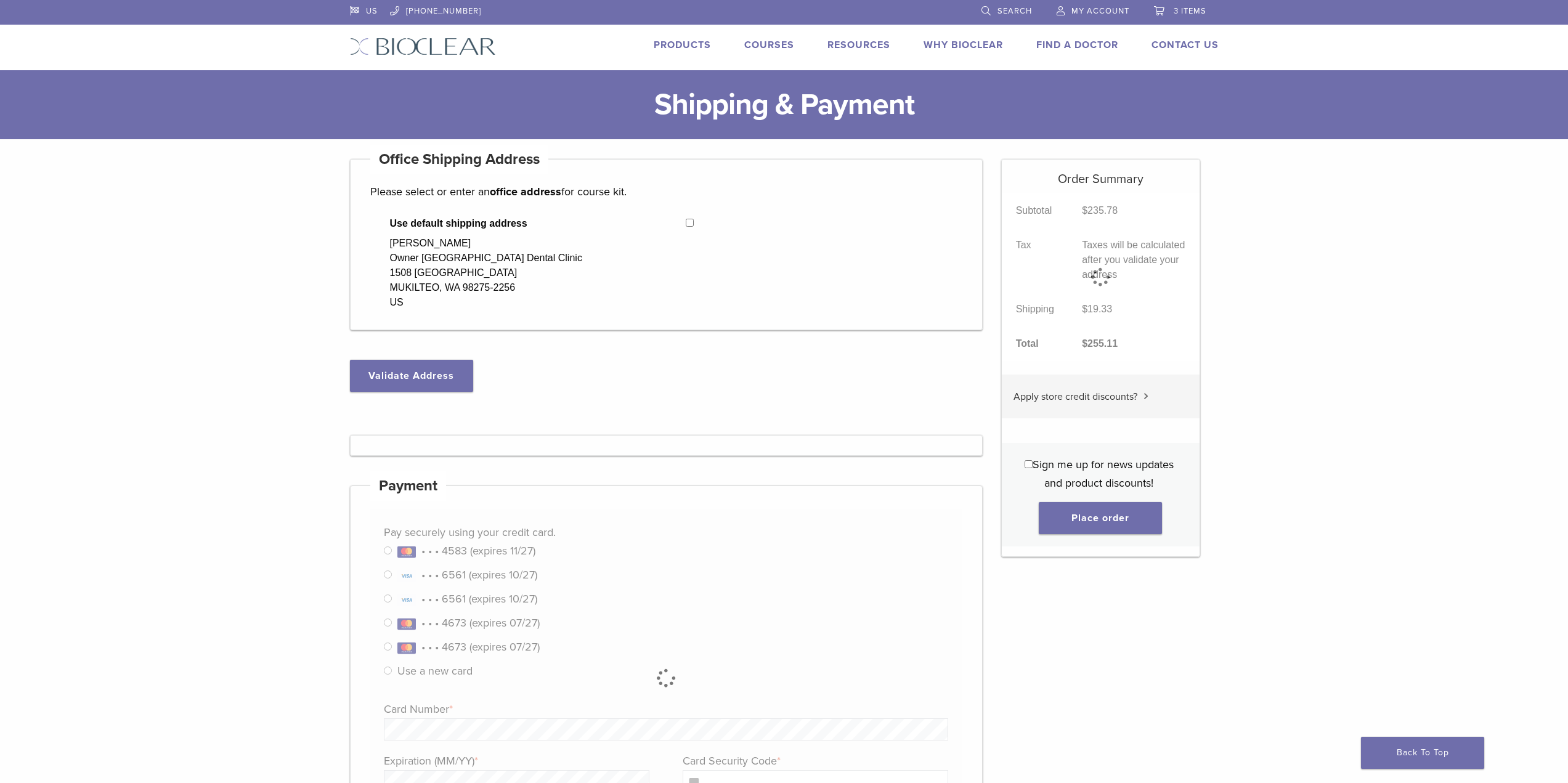
select select "**"
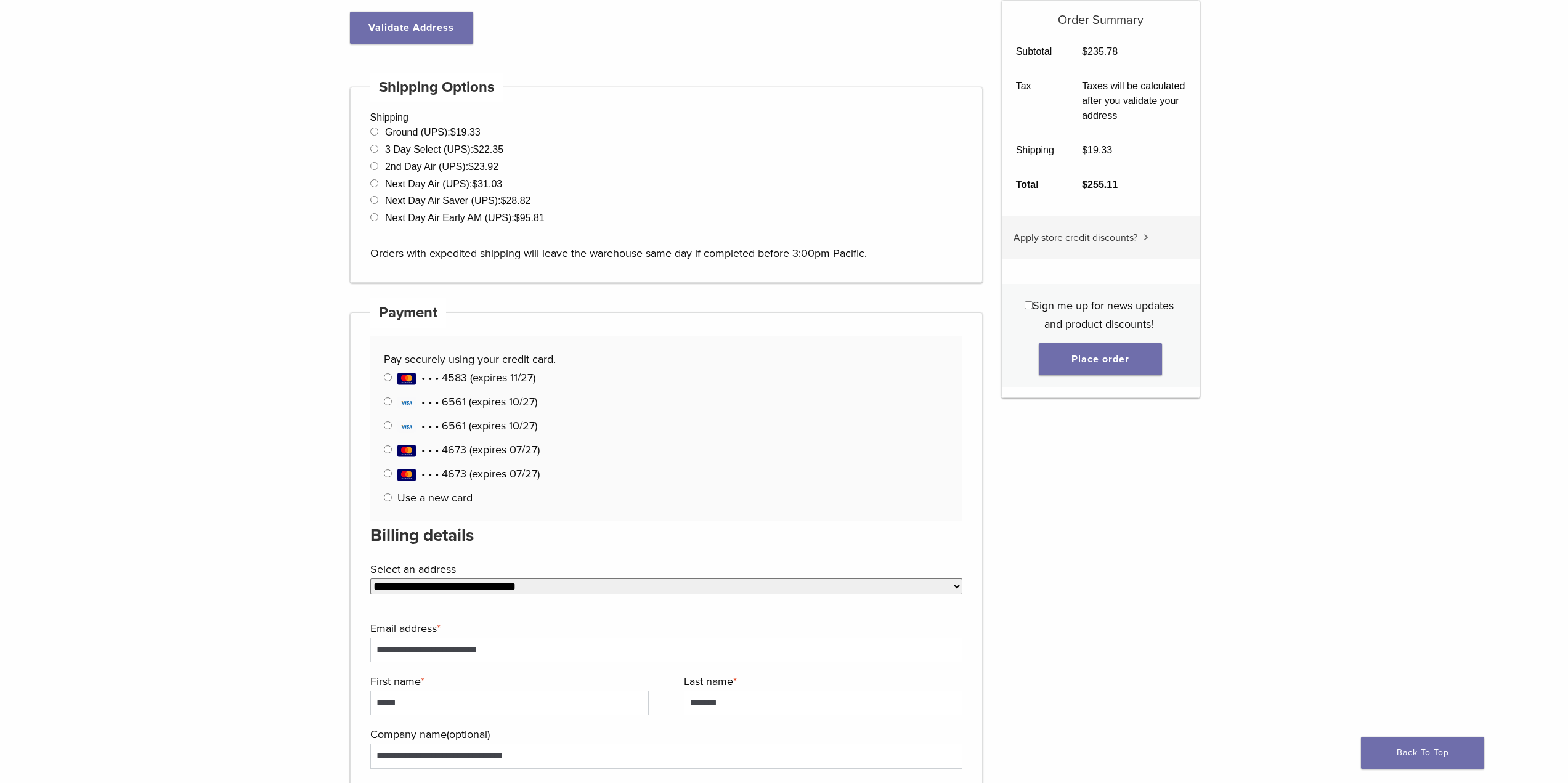
scroll to position [61, 0]
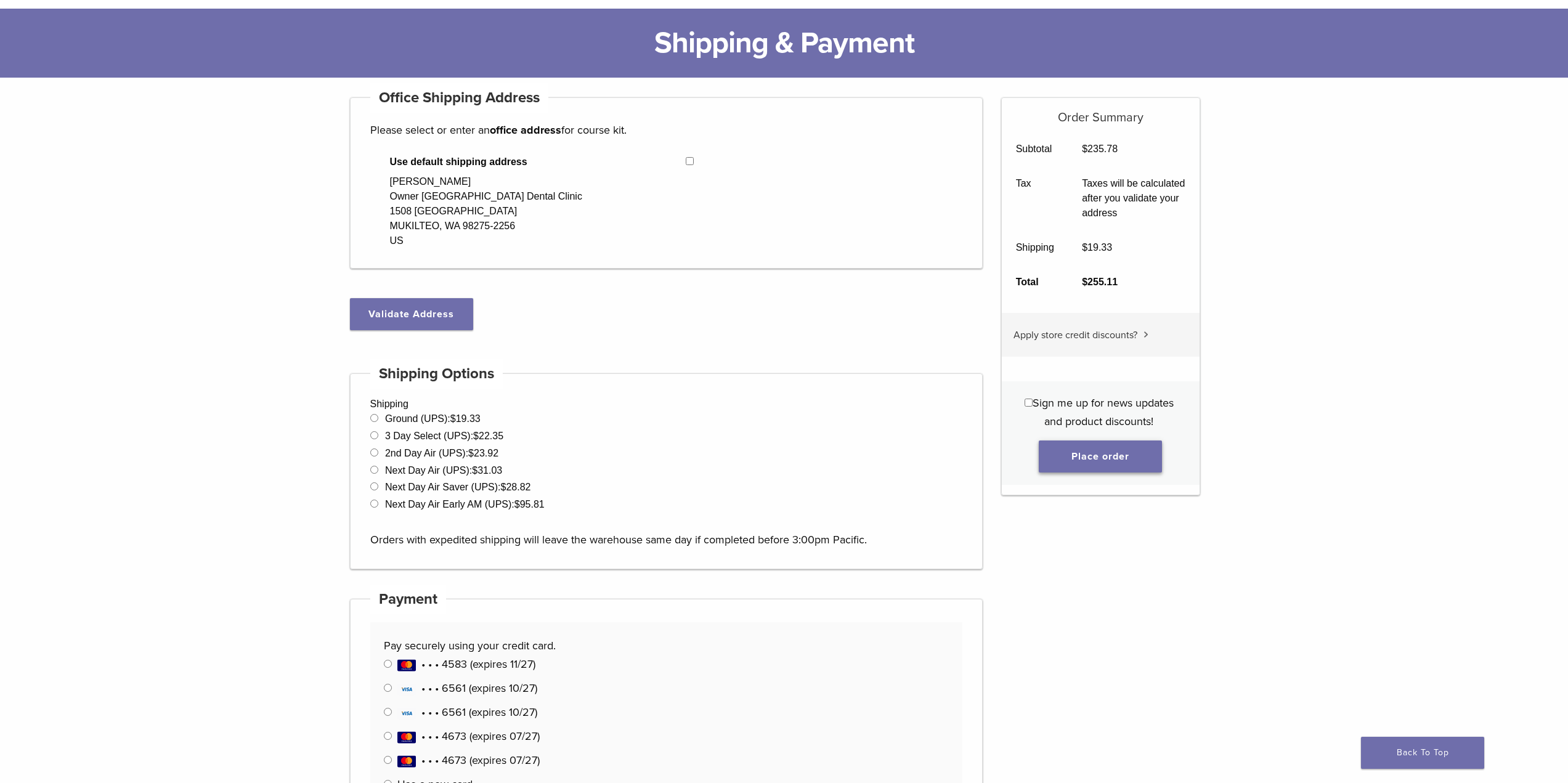
click at [1127, 466] on button "Place order" at bounding box center [1100, 456] width 124 height 32
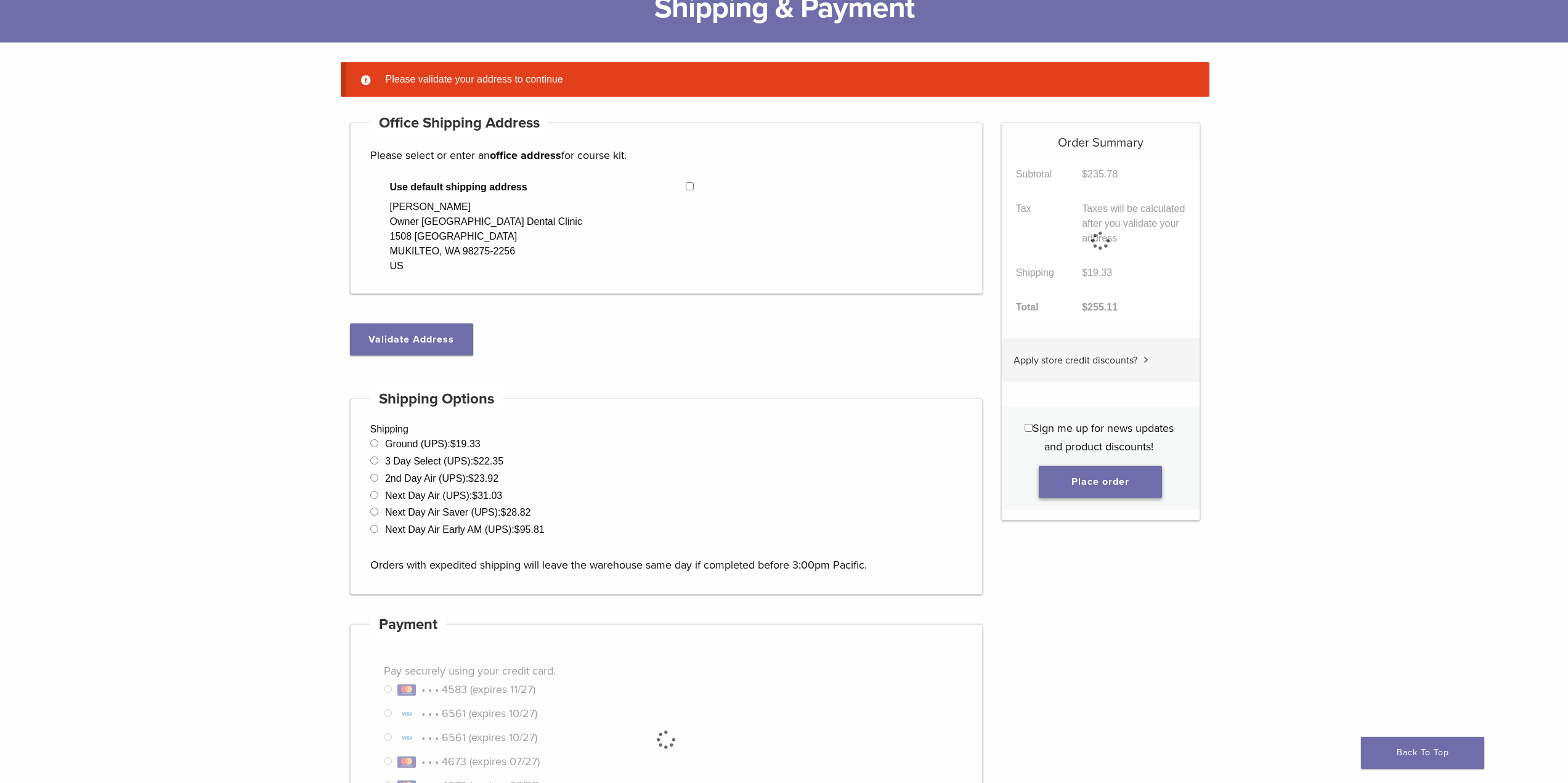
scroll to position [97, 0]
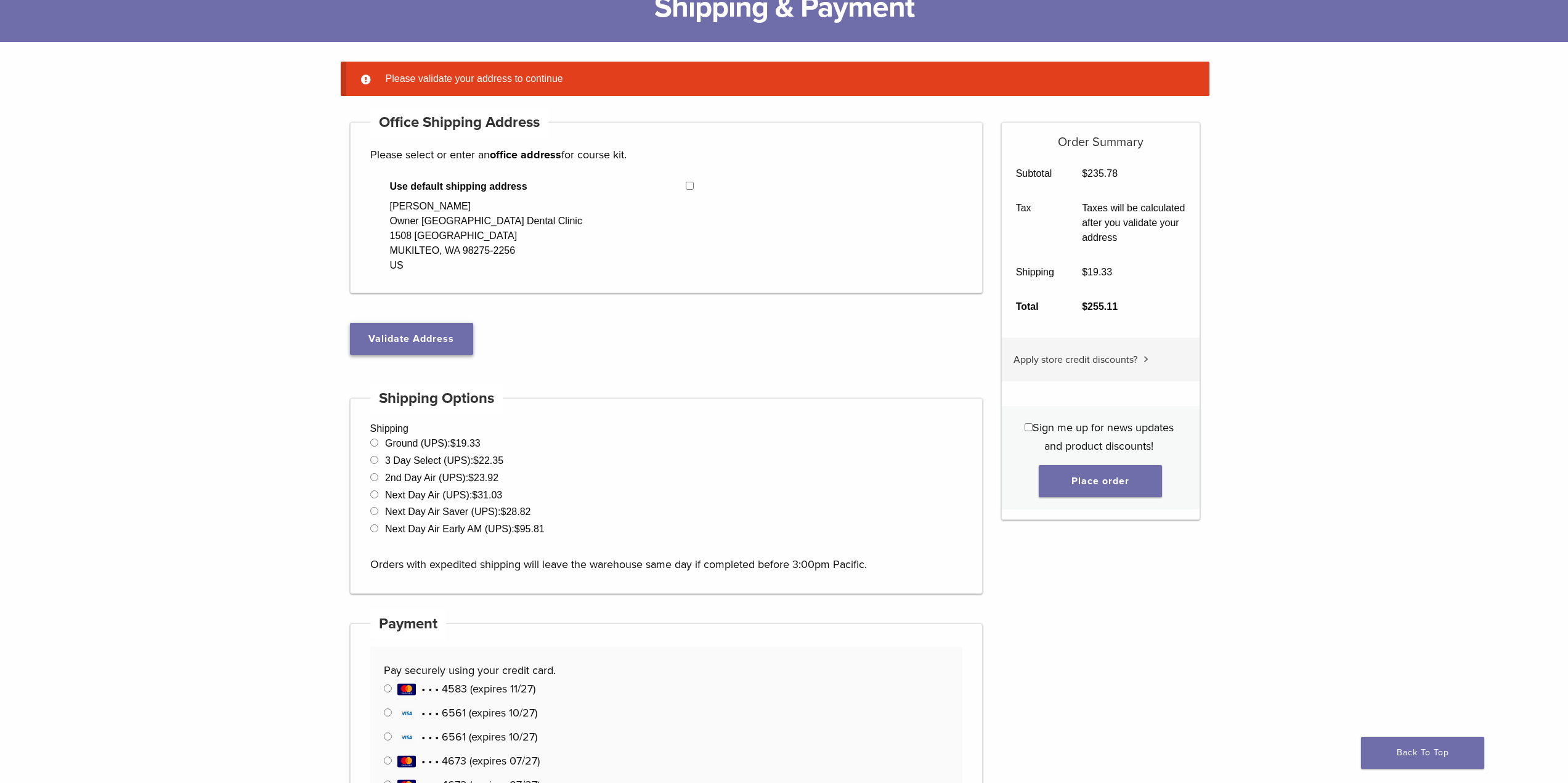
click at [407, 338] on button "Validate Address" at bounding box center [411, 338] width 124 height 32
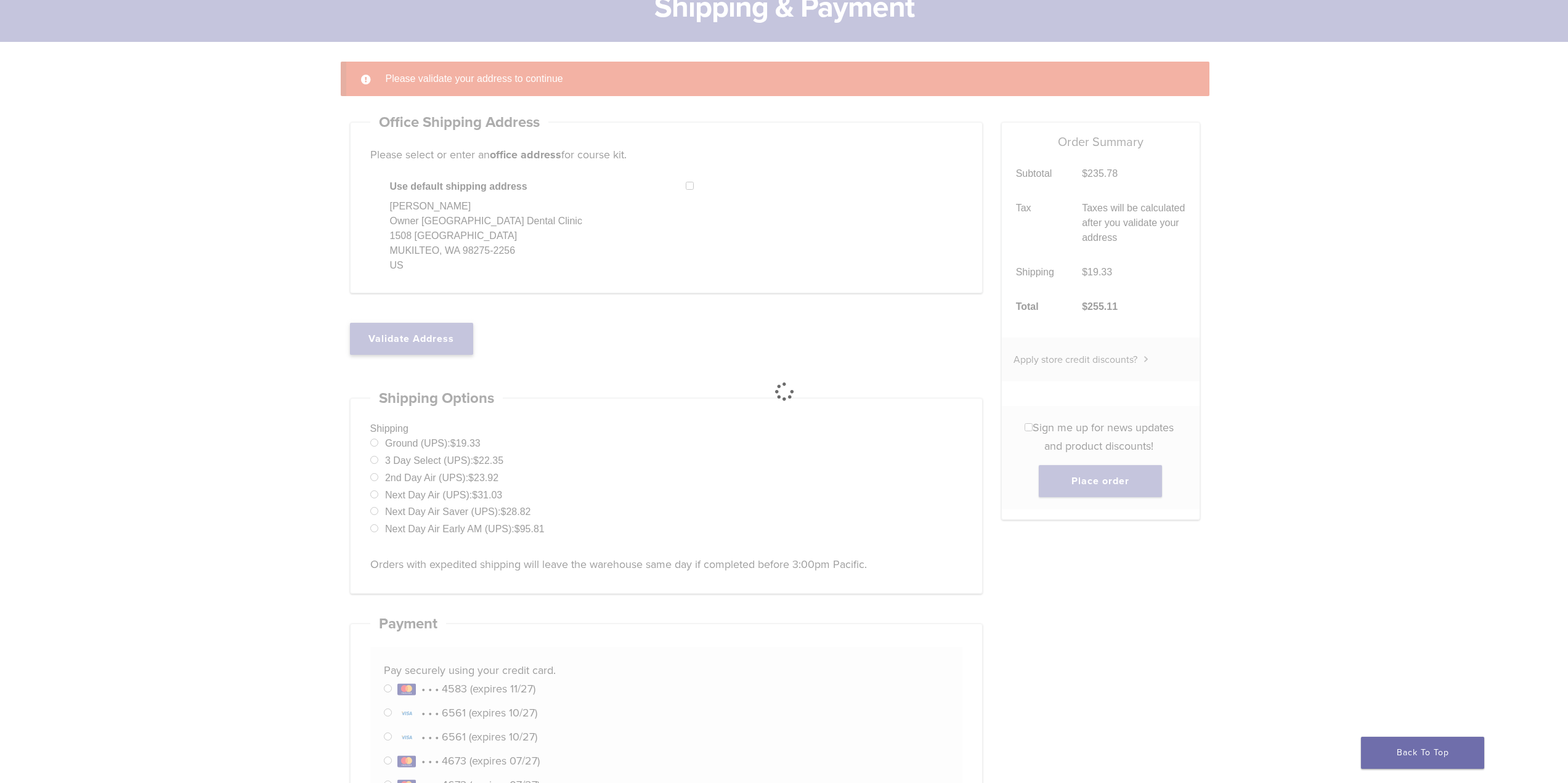
select select "**"
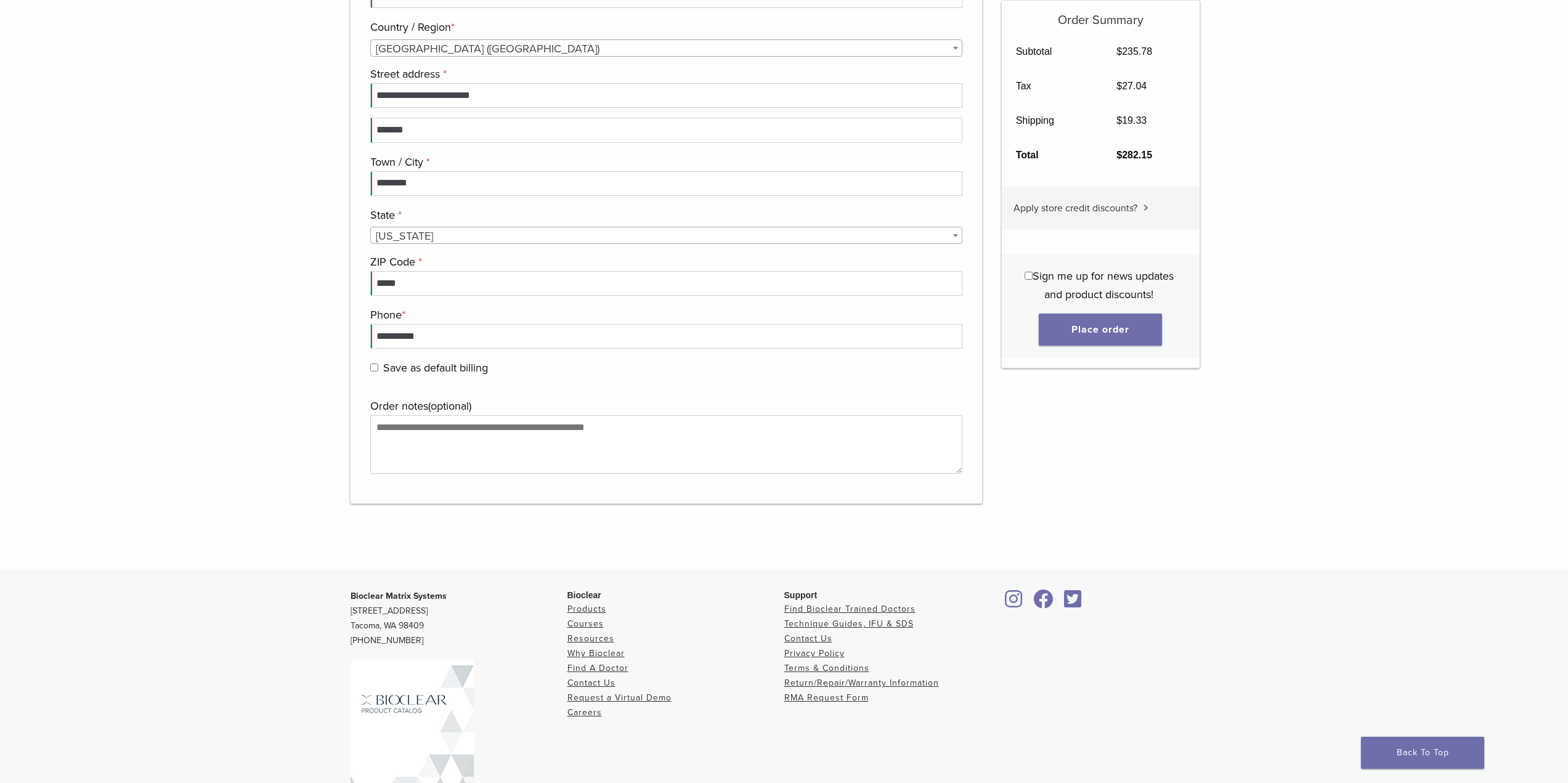
scroll to position [1216, 0]
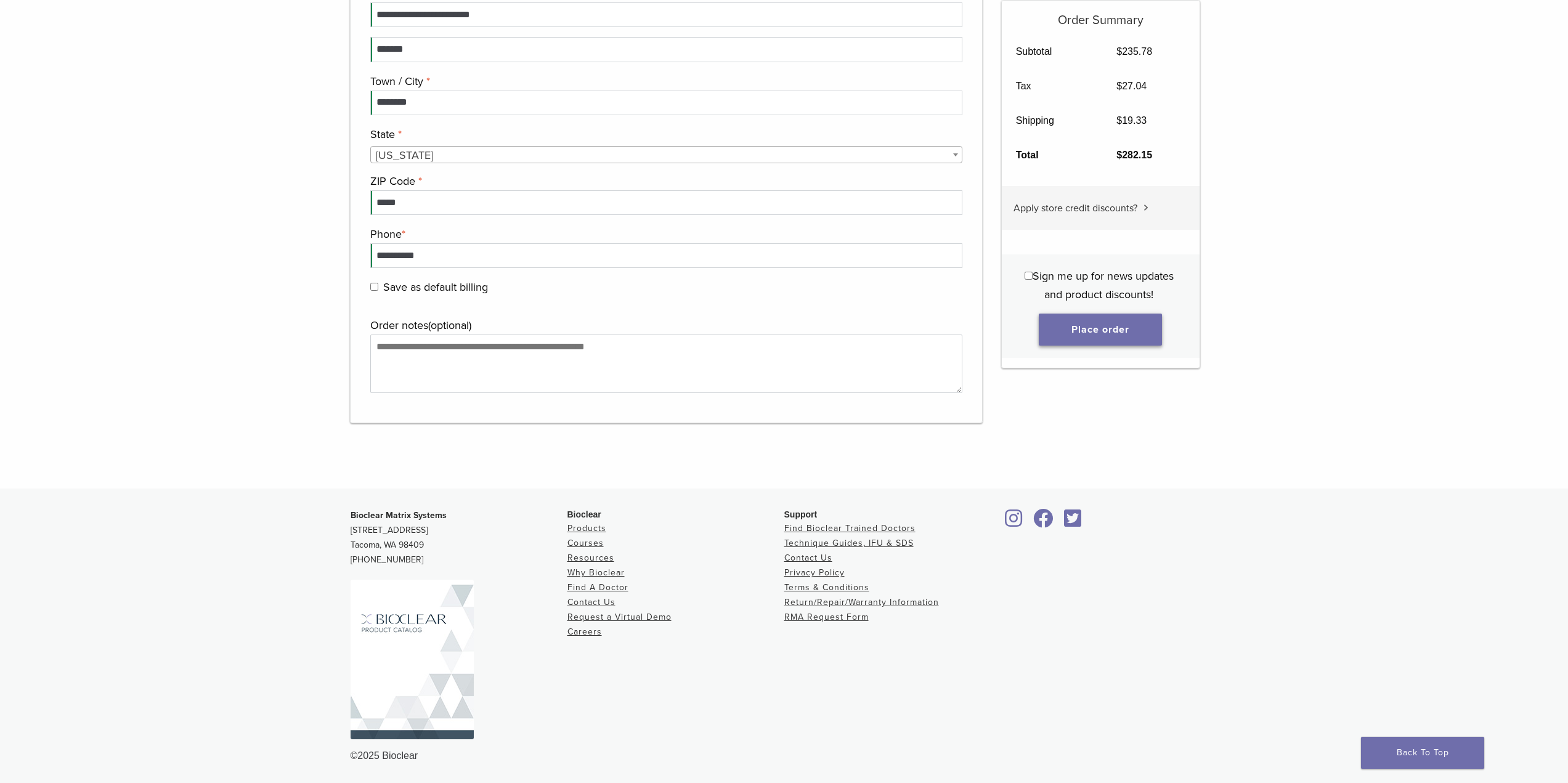
click at [1086, 325] on button "Place order" at bounding box center [1100, 329] width 124 height 32
